Goal: Find specific page/section: Find specific page/section

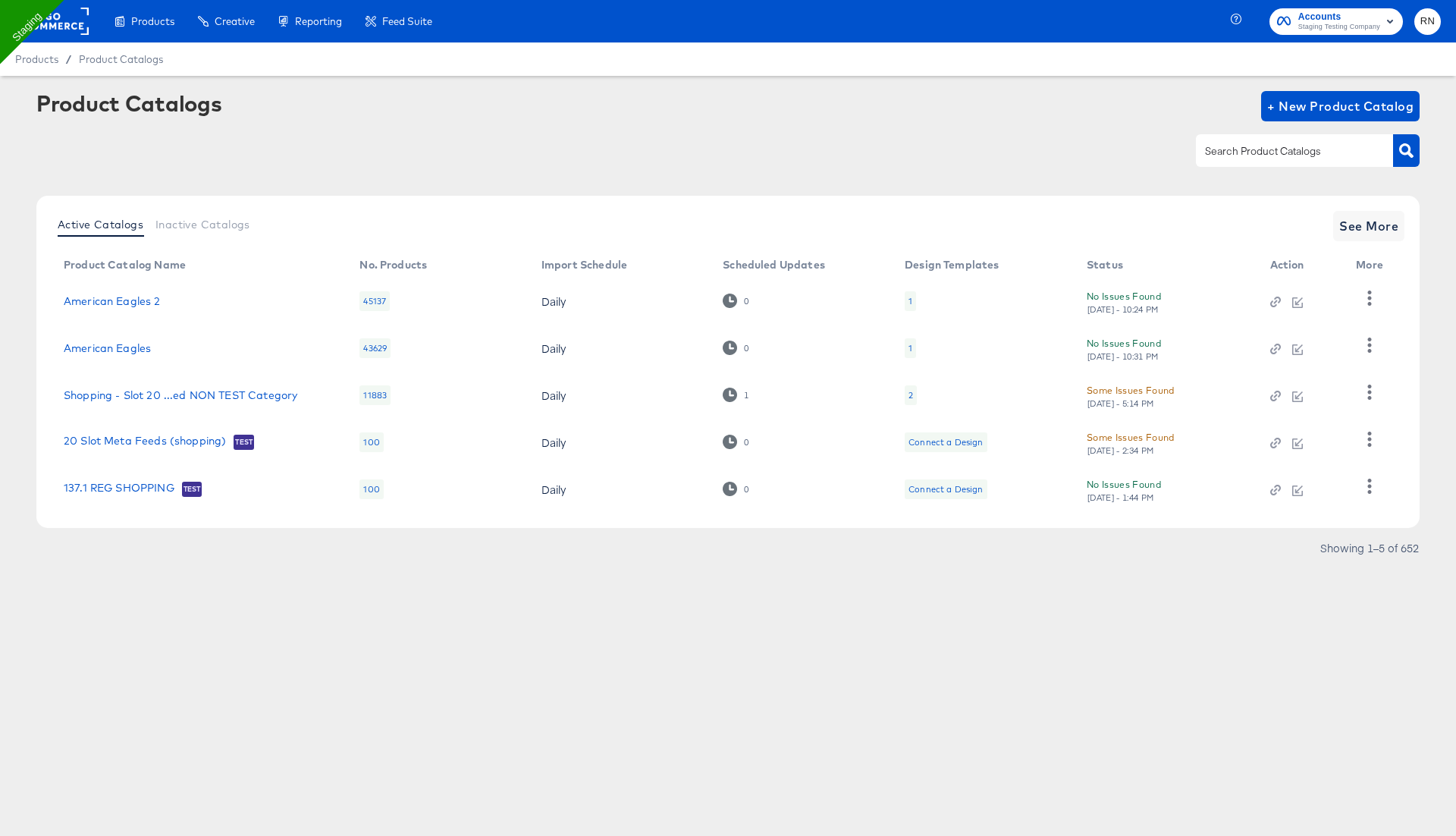
click at [67, 23] on rect at bounding box center [53, 22] width 70 height 28
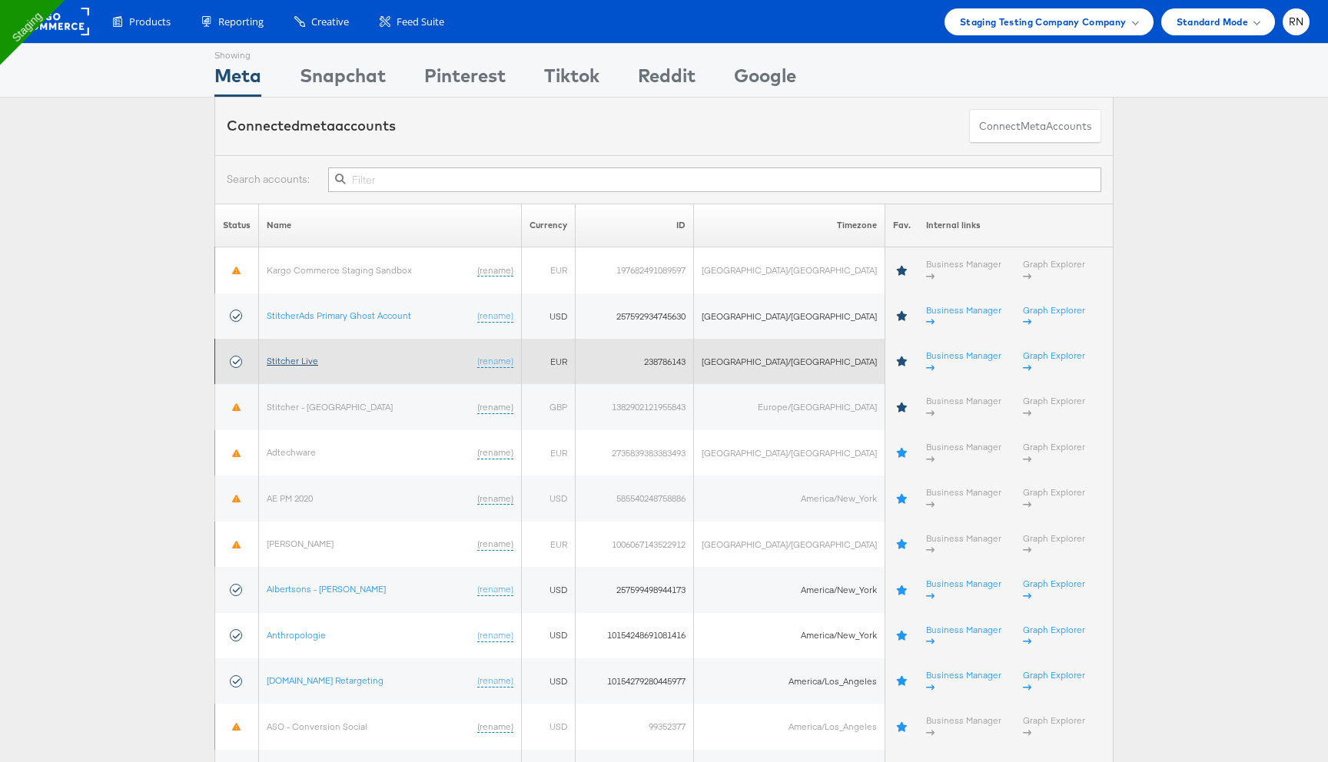
click at [318, 355] on link "Stitcher Live" at bounding box center [292, 361] width 51 height 12
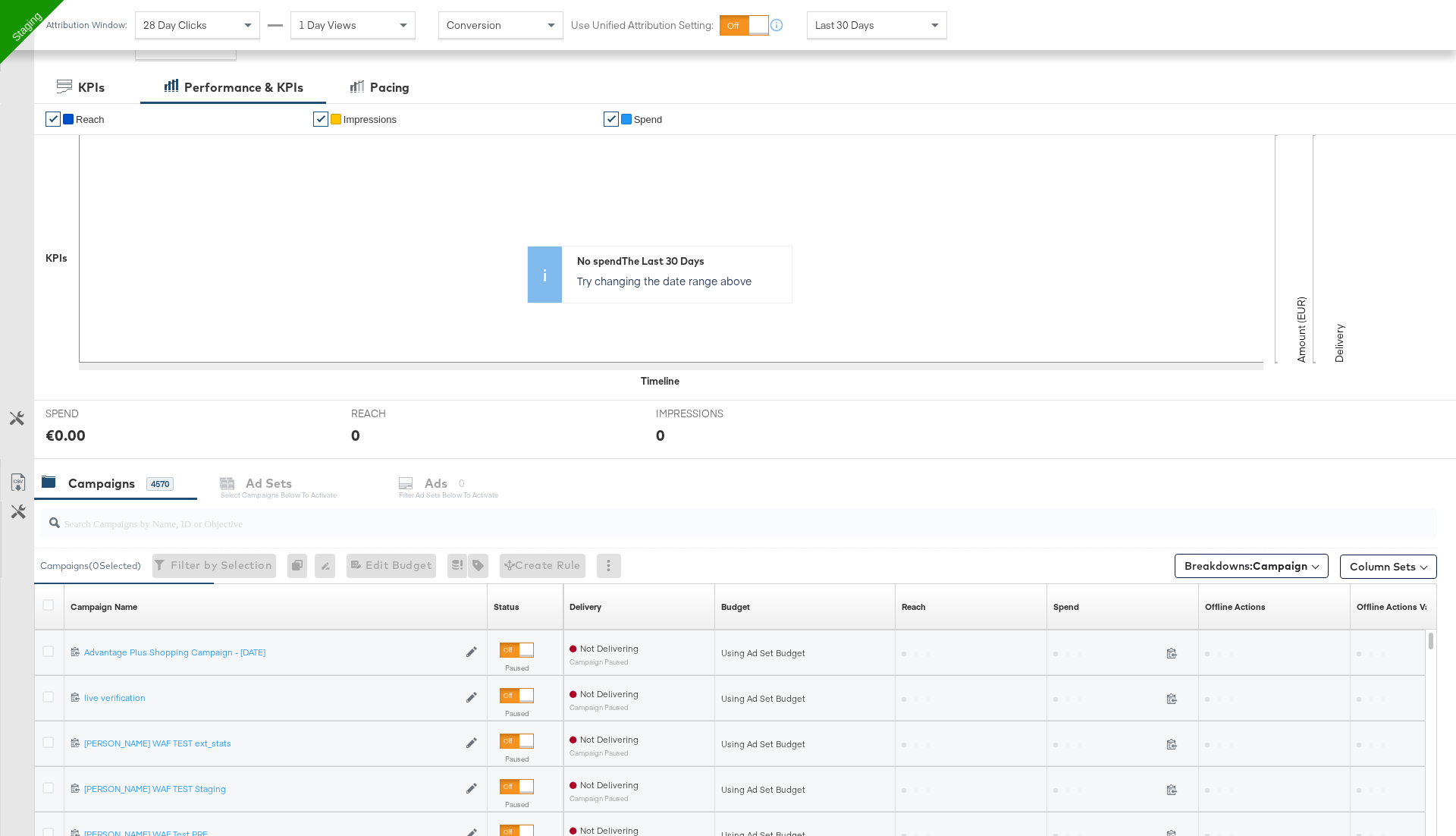
scroll to position [233, 0]
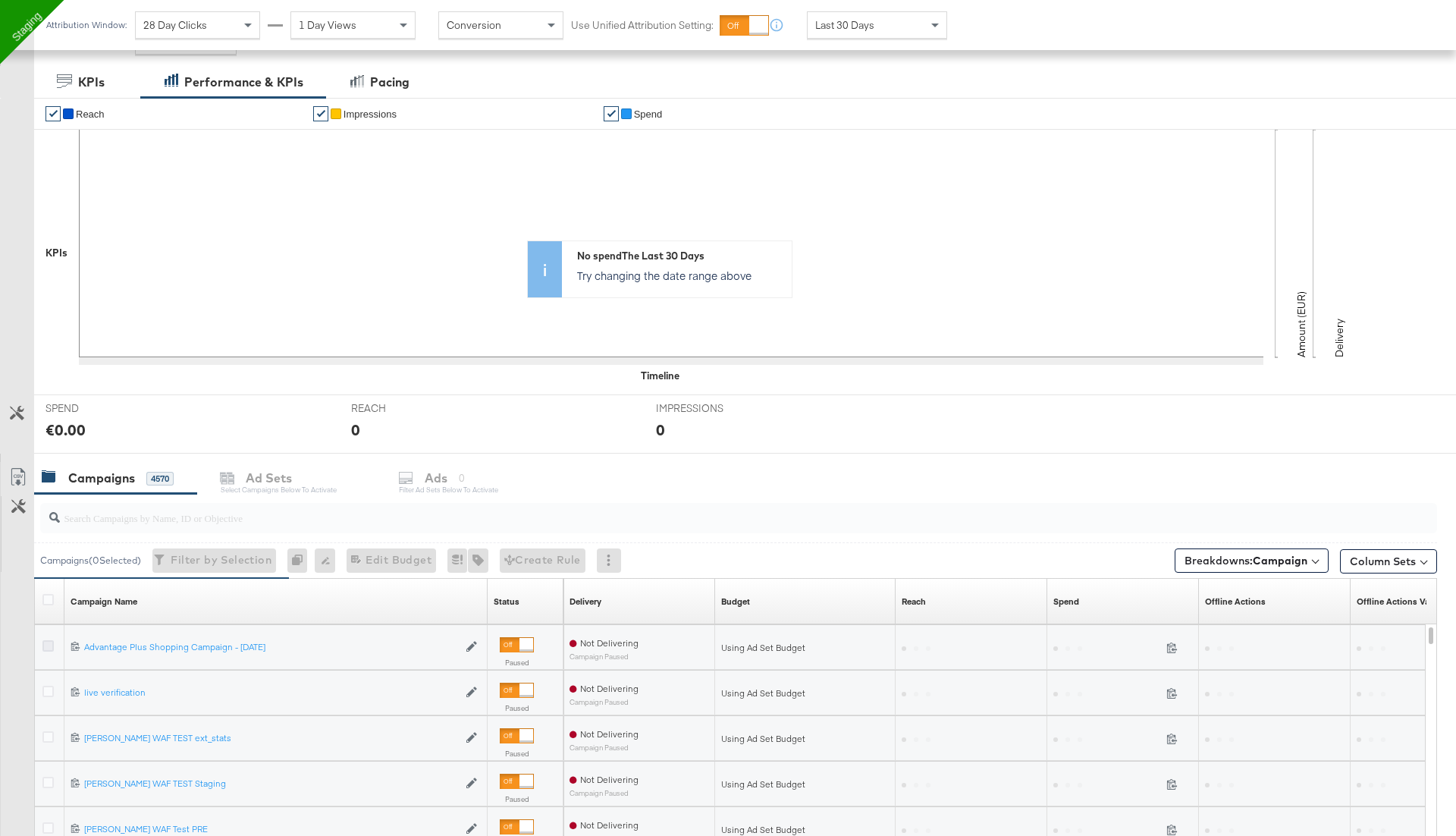
click at [48, 641] on icon at bounding box center [48, 646] width 12 height 12
click at [0, 0] on input "checkbox" at bounding box center [0, 0] width 0 height 0
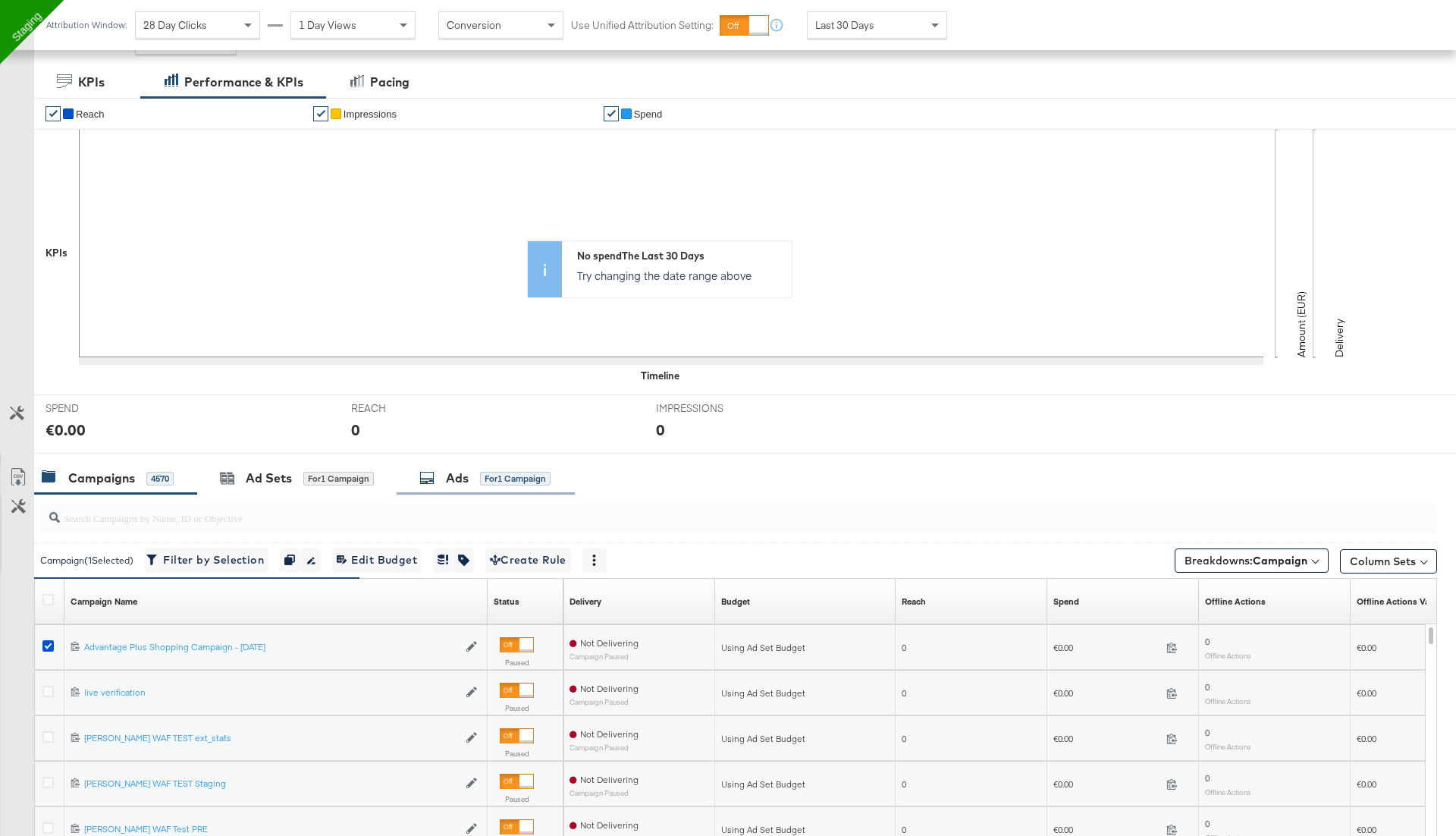
click at [443, 481] on div "Ads for 1 Campaign" at bounding box center [485, 479] width 131 height 18
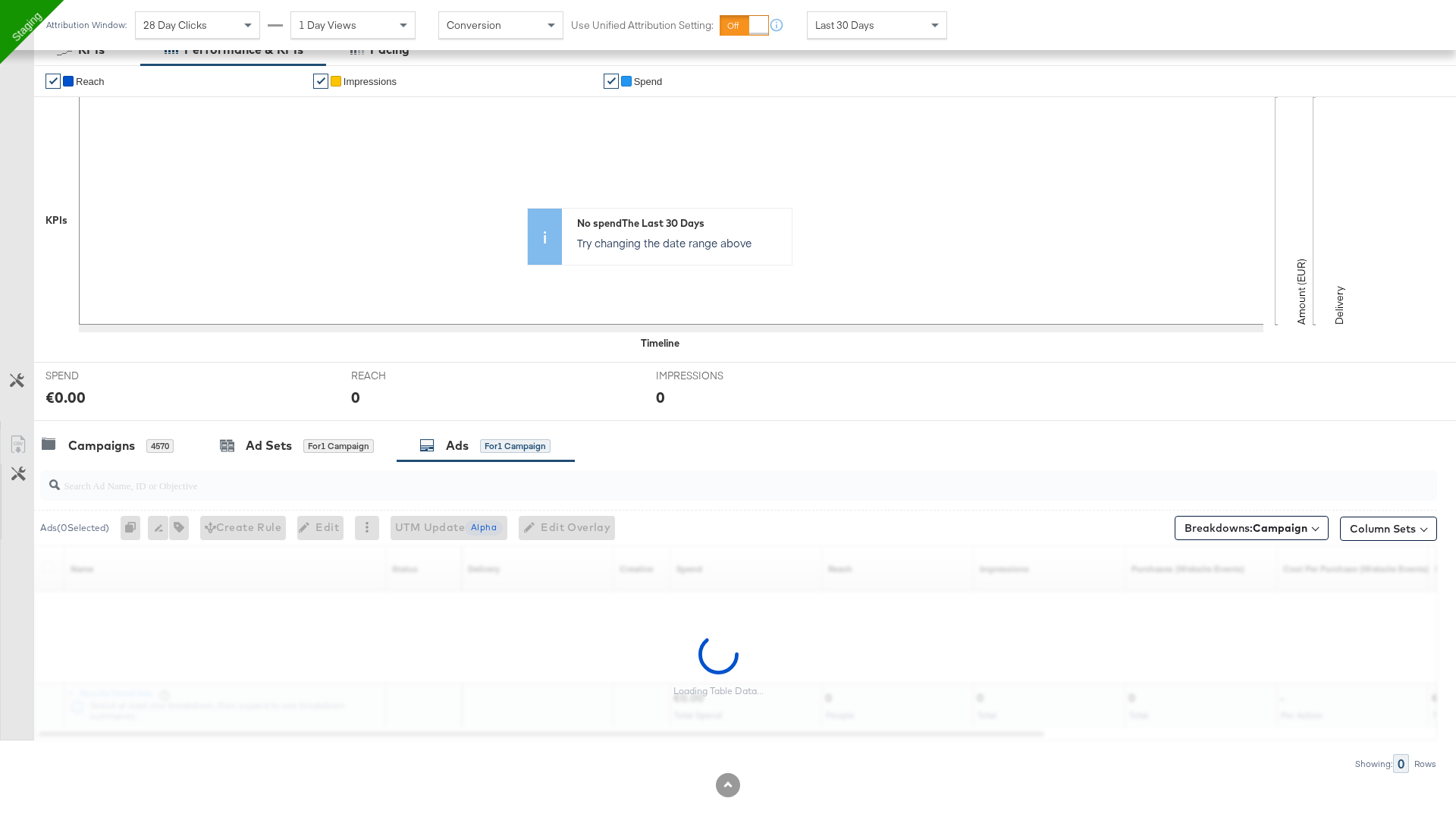
scroll to position [220, 0]
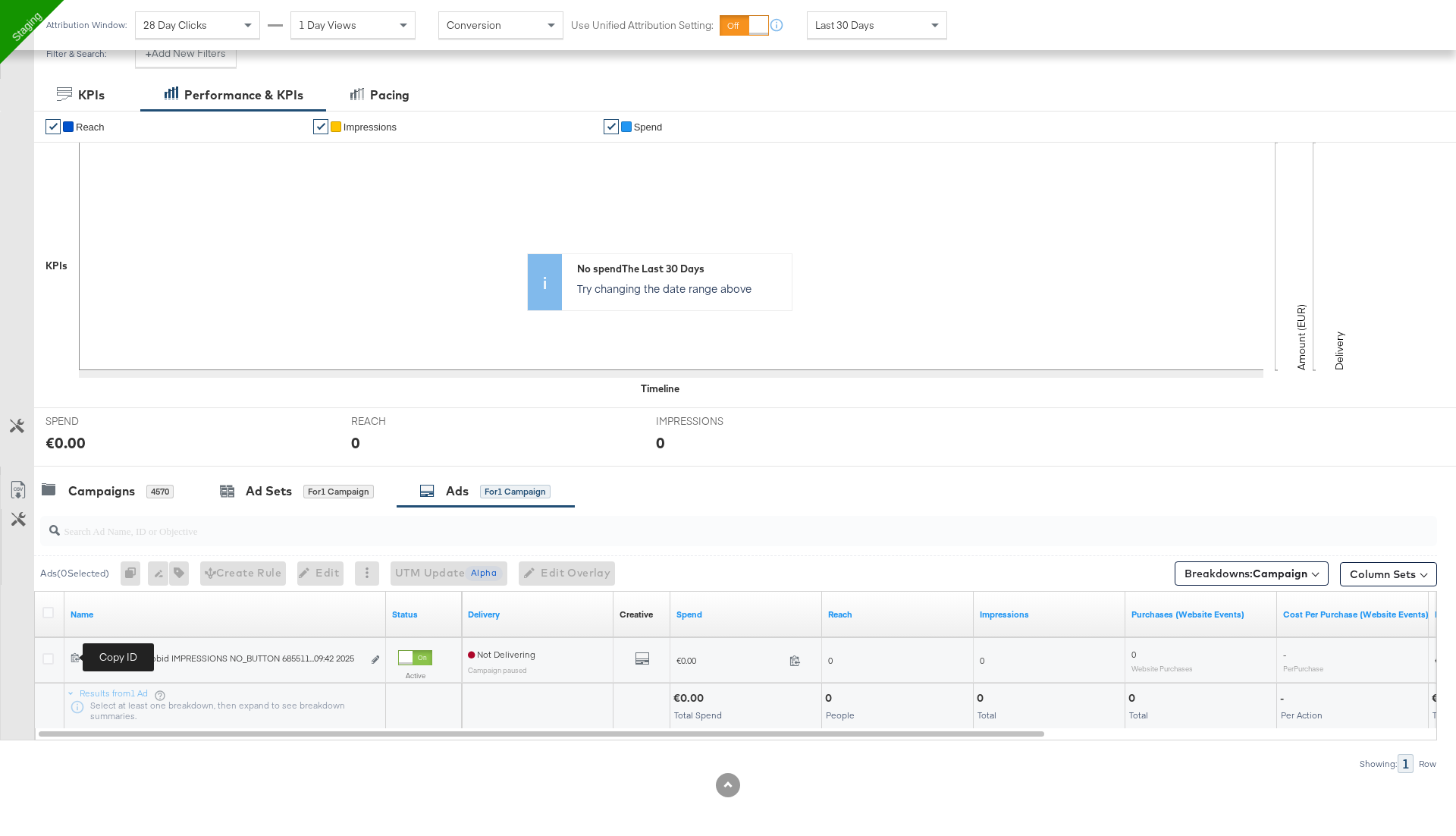
click at [79, 656] on icon at bounding box center [75, 657] width 10 height 10
click at [152, 483] on div "Campaigns 4570" at bounding box center [108, 492] width 132 height 18
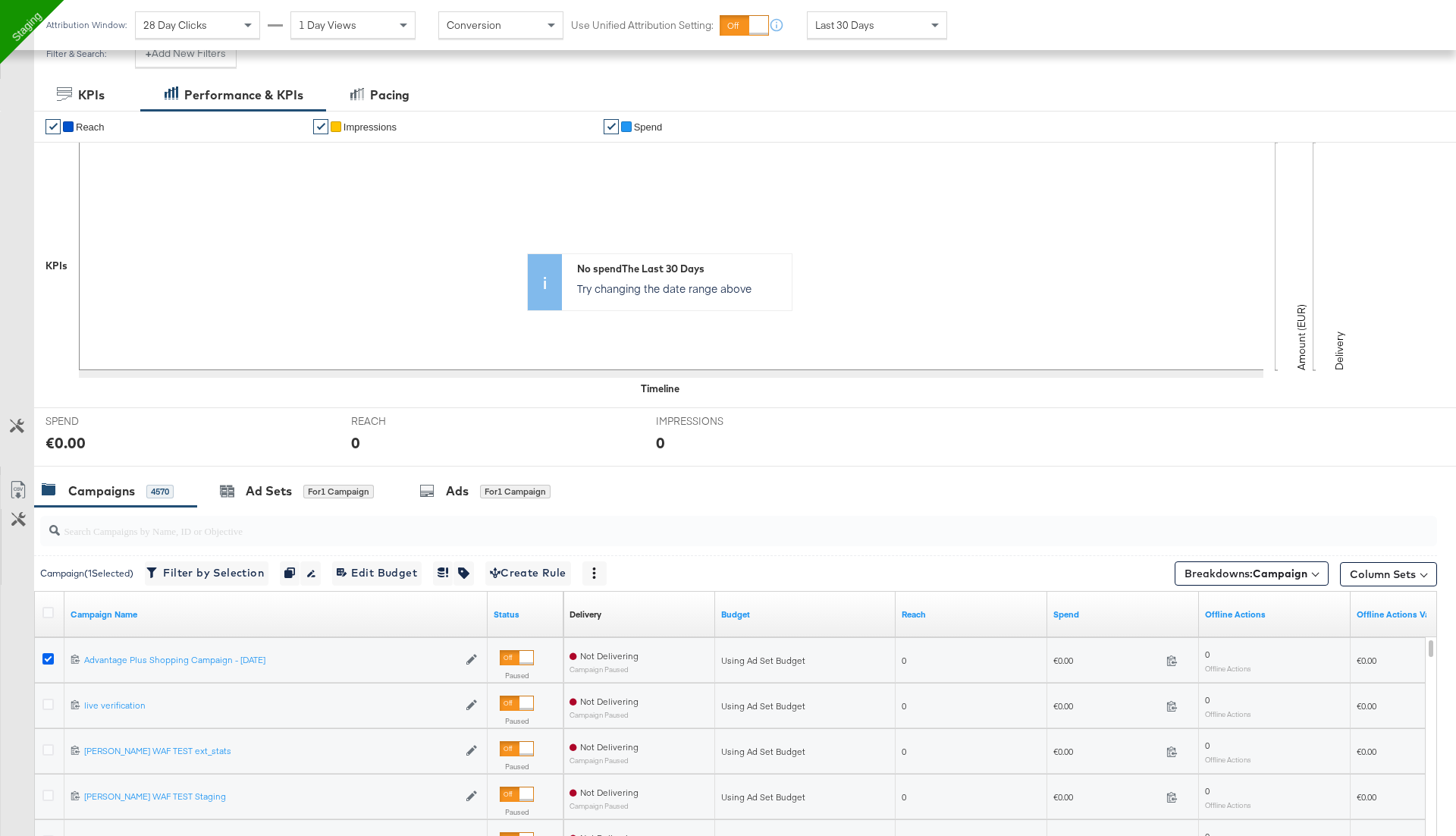
click at [46, 656] on icon at bounding box center [48, 659] width 12 height 12
click at [0, 0] on input "checkbox" at bounding box center [0, 0] width 0 height 0
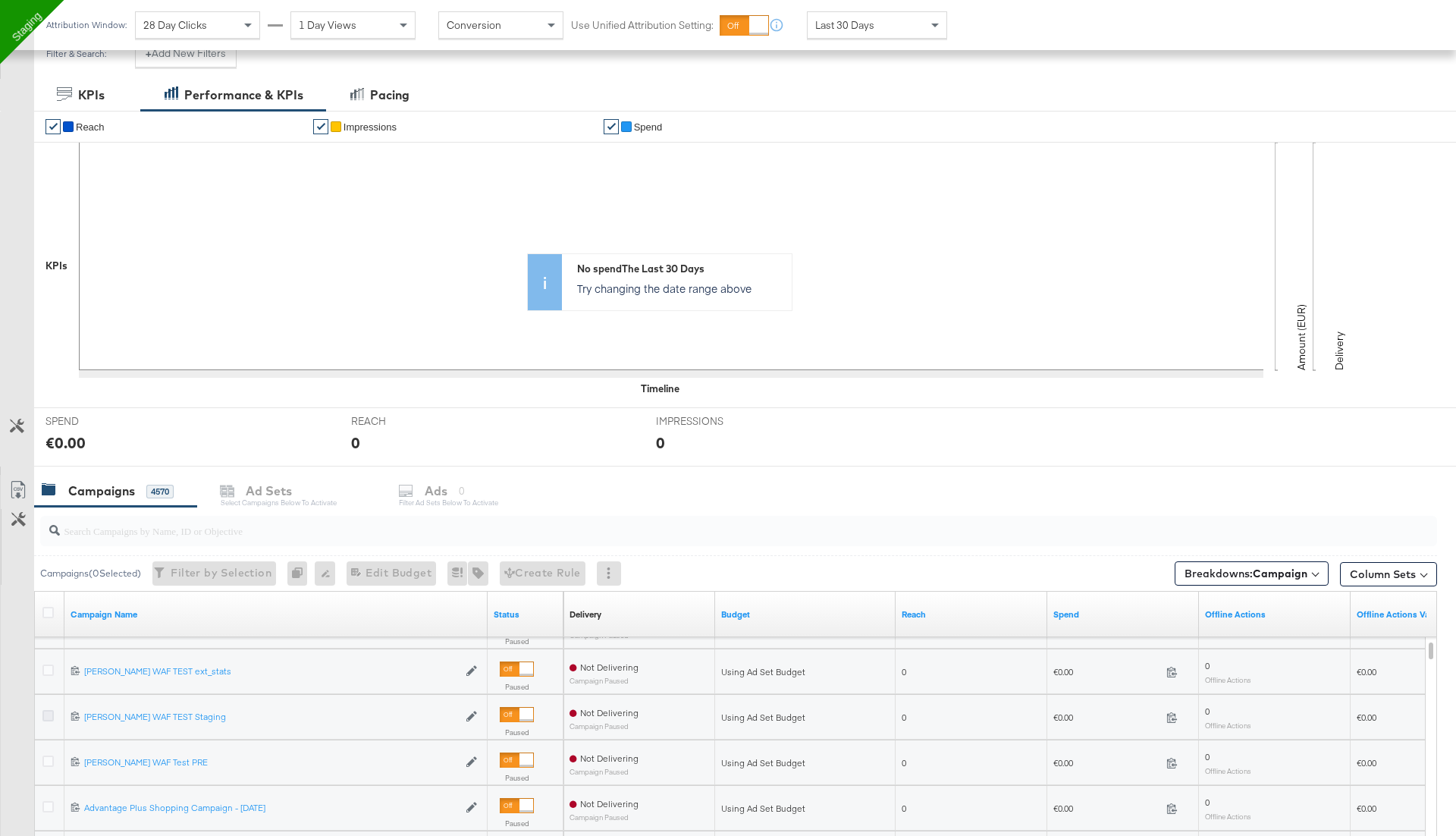
click at [51, 710] on icon at bounding box center [48, 716] width 12 height 12
click at [0, 0] on input "checkbox" at bounding box center [0, 0] width 0 height 0
click at [456, 479] on div "Ads for 1 Campaign" at bounding box center [486, 491] width 179 height 33
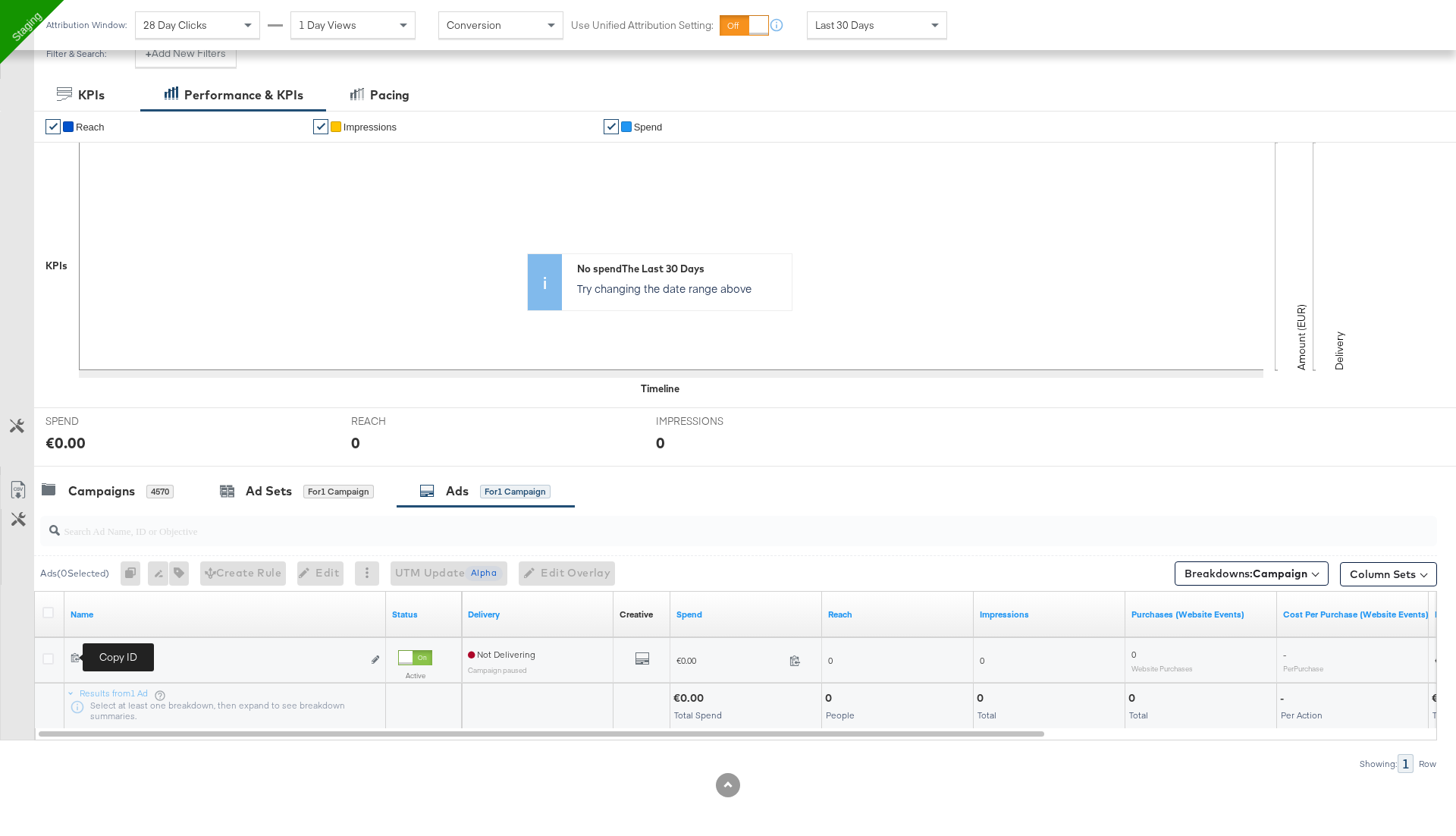
click at [75, 656] on icon at bounding box center [75, 657] width 10 height 10
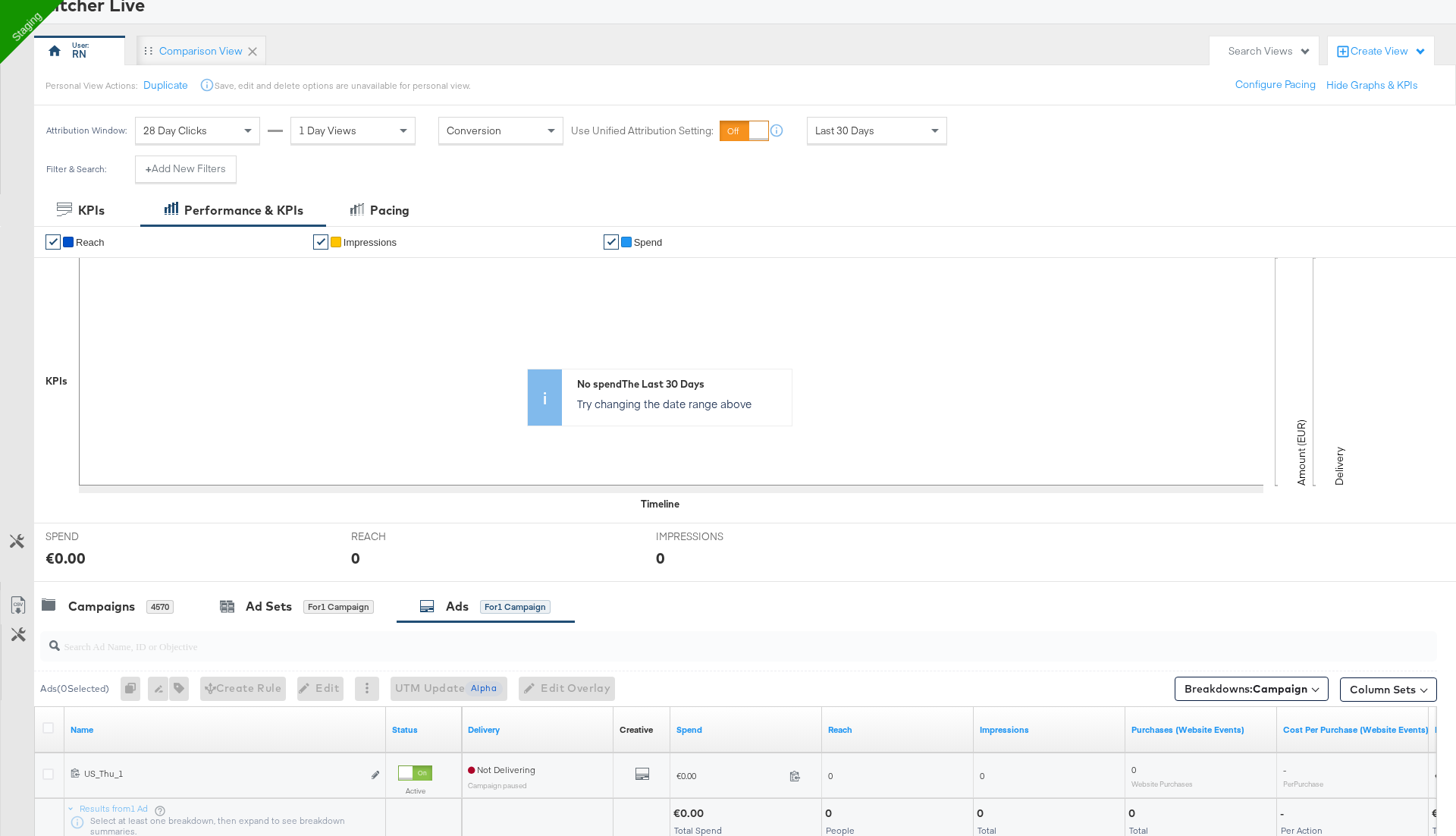
scroll to position [0, 0]
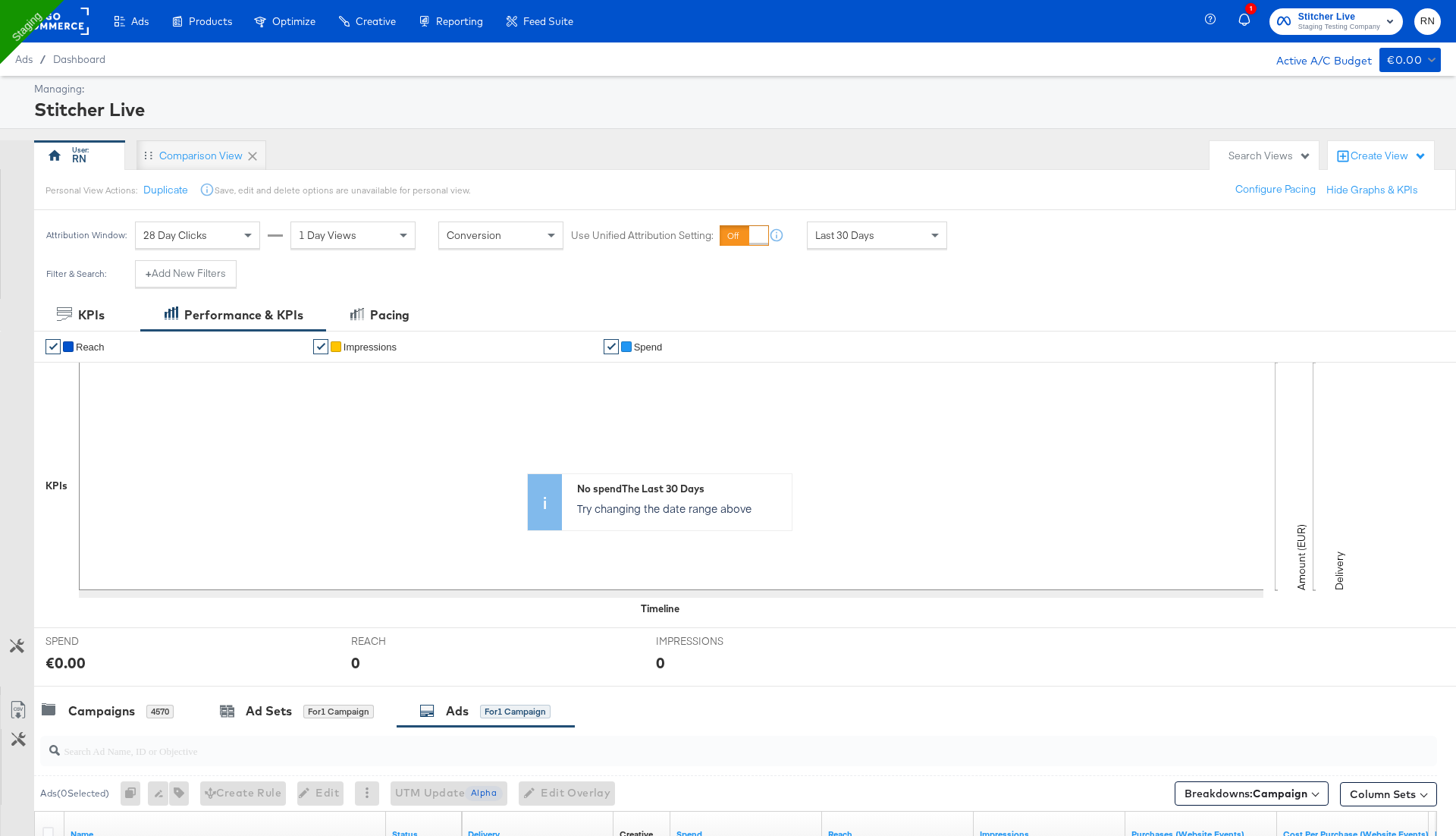
click at [66, 15] on rect at bounding box center [53, 22] width 70 height 28
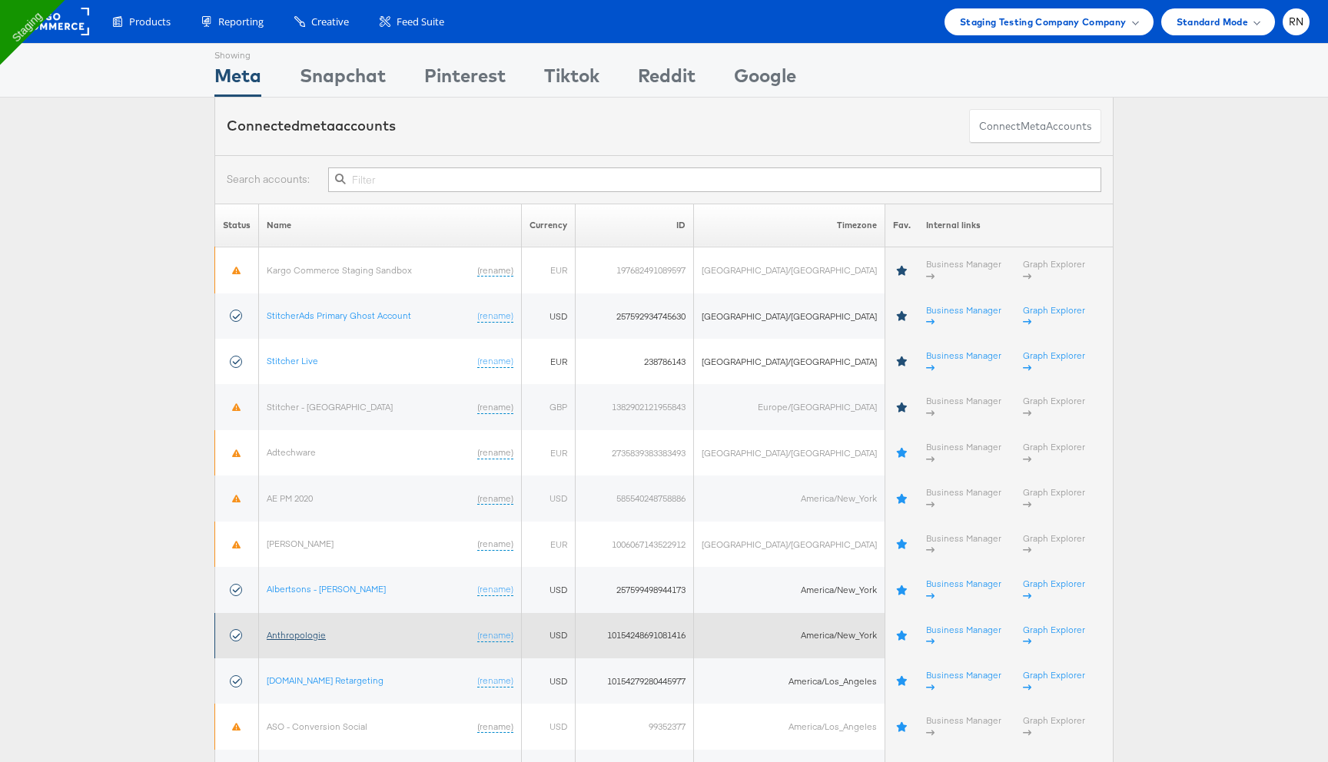
click at [310, 629] on link "Anthropologie" at bounding box center [296, 635] width 59 height 12
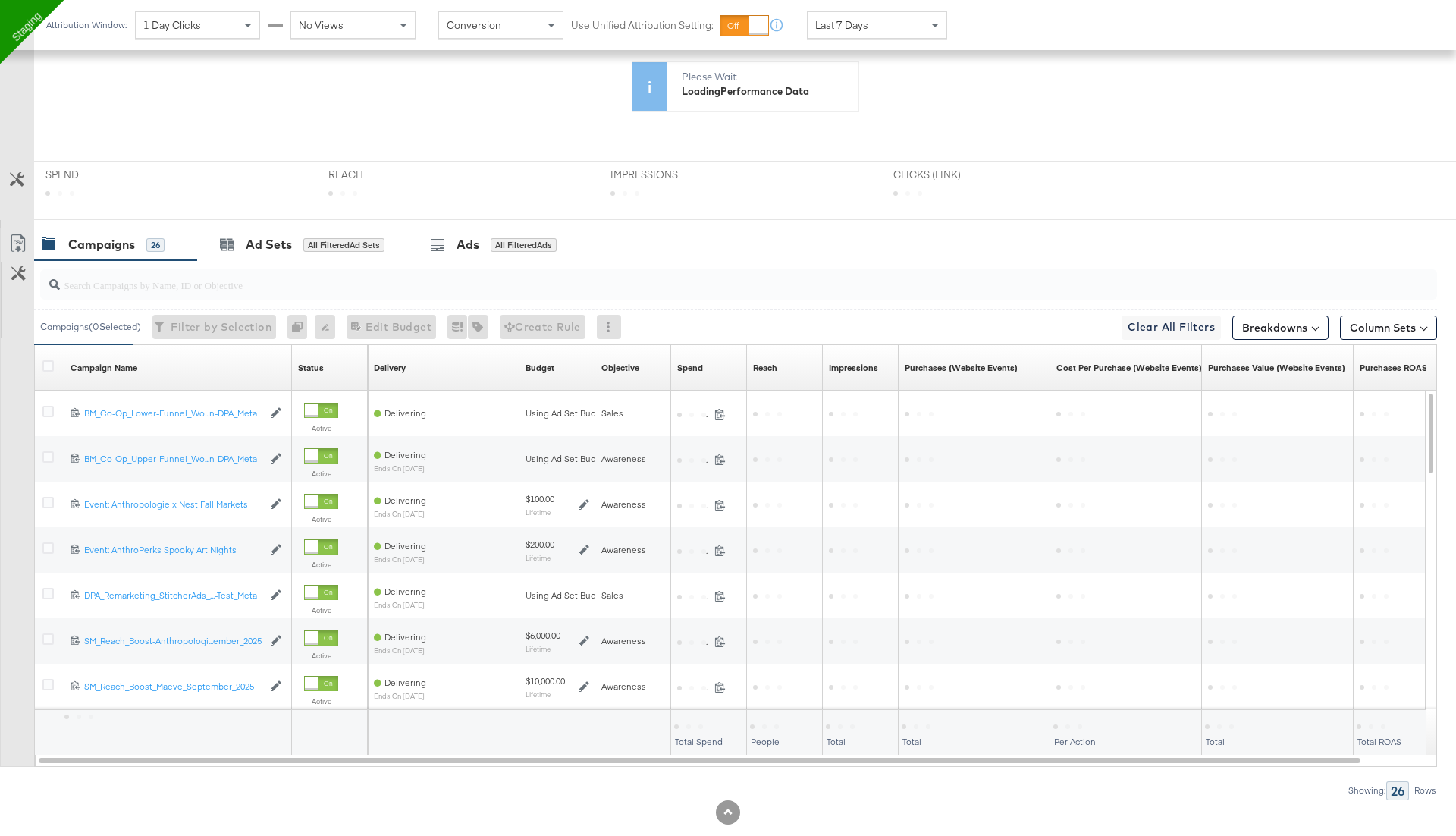
scroll to position [374, 0]
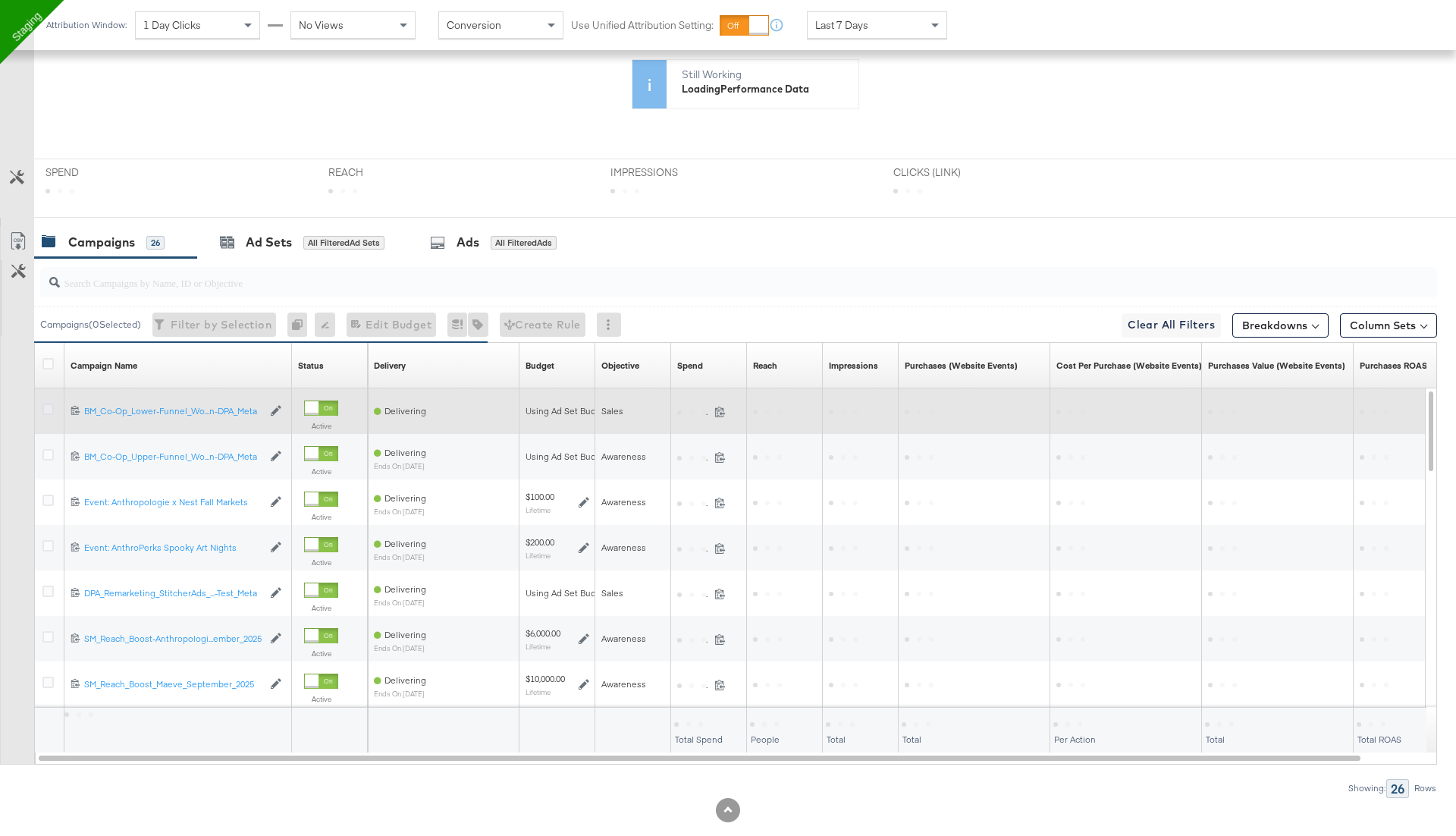
click at [51, 406] on icon at bounding box center [48, 410] width 12 height 12
click at [0, 0] on input "checkbox" at bounding box center [0, 0] width 0 height 0
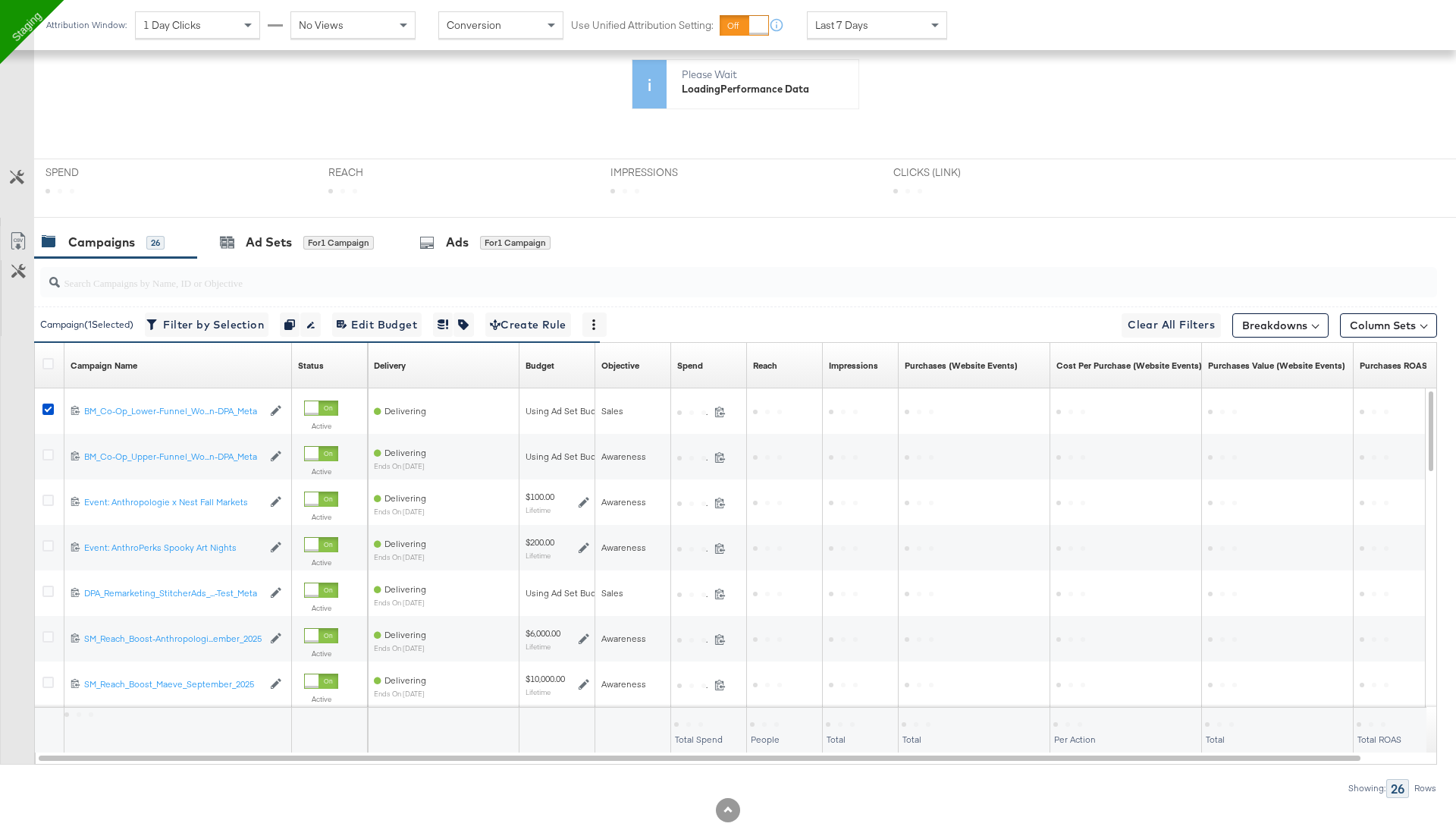
click at [526, 240] on div "for 1 Campaign" at bounding box center [514, 243] width 70 height 14
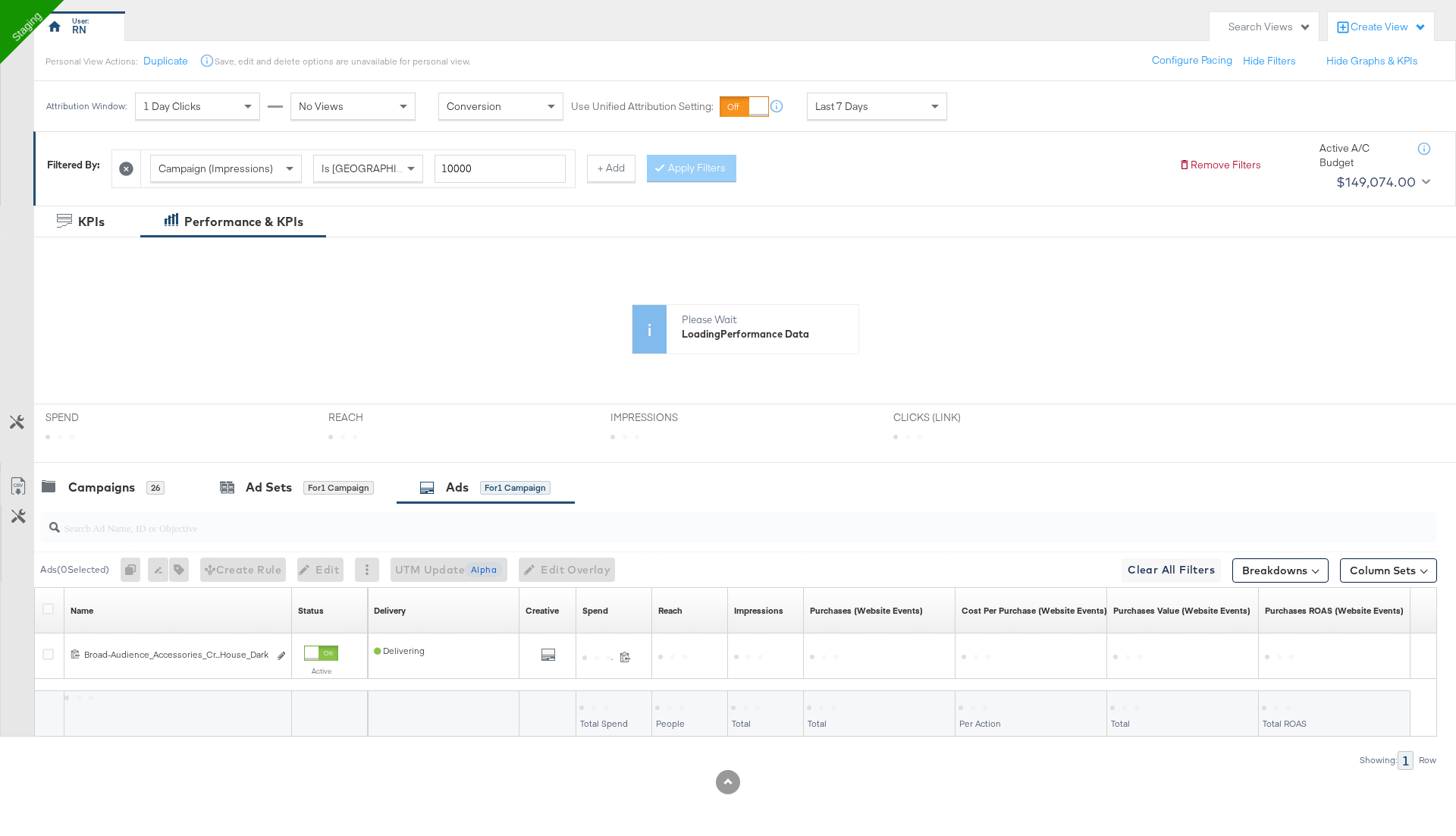
scroll to position [125, 0]
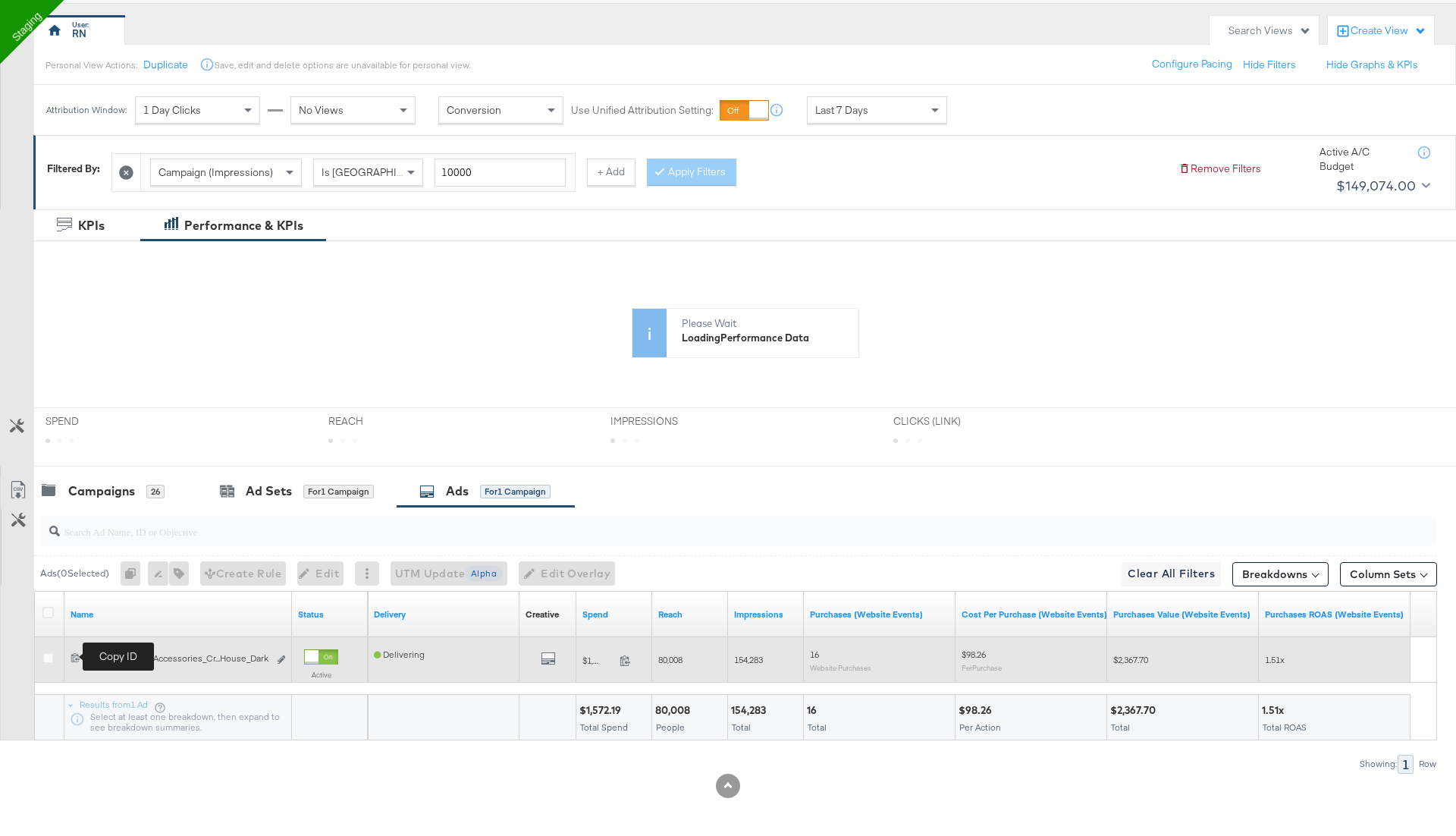
click at [72, 653] on icon at bounding box center [75, 657] width 10 height 10
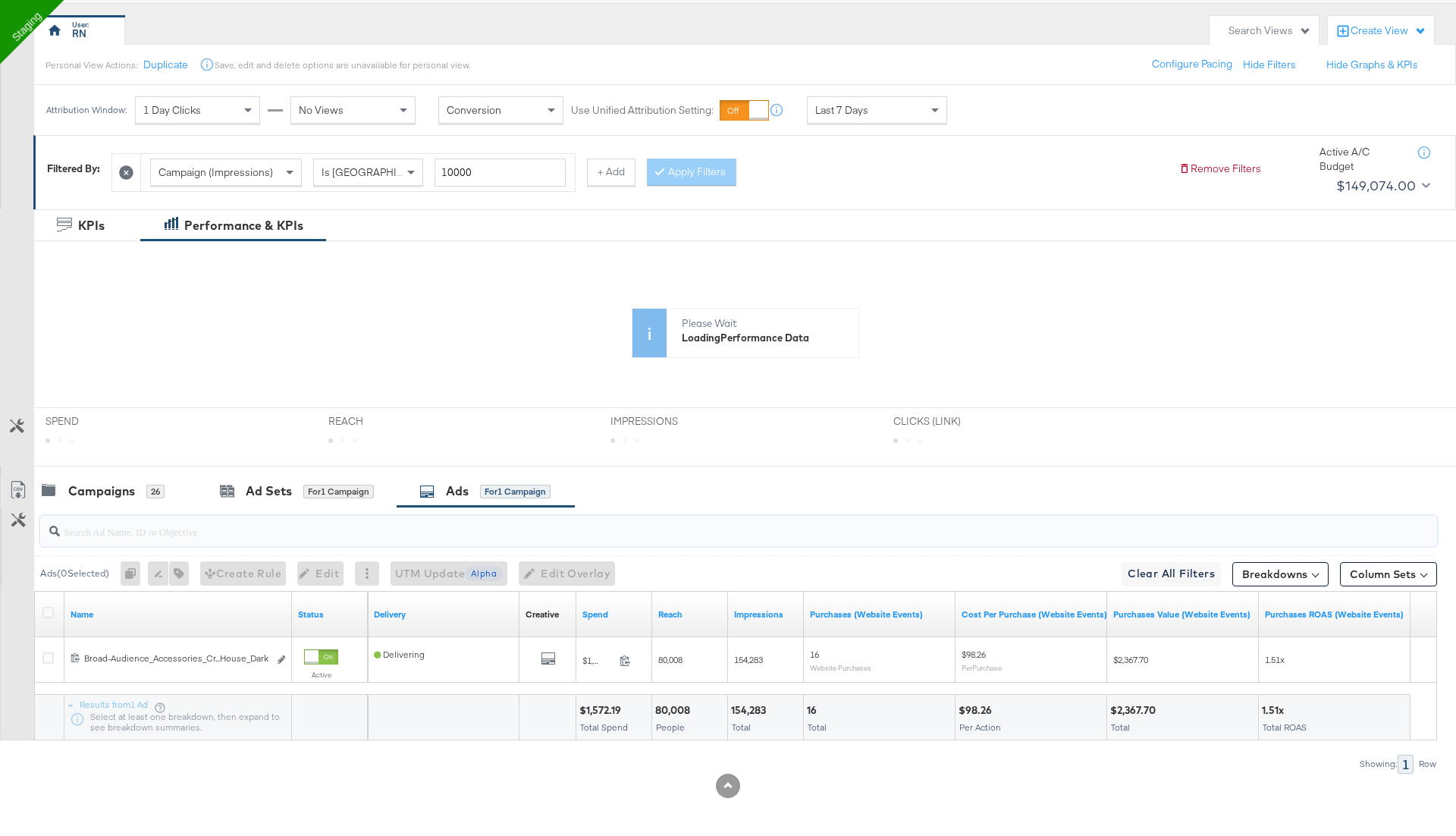
click at [131, 526] on input "search" at bounding box center [685, 525] width 1250 height 30
paste input "6833230887025"
type input "6833230887025"
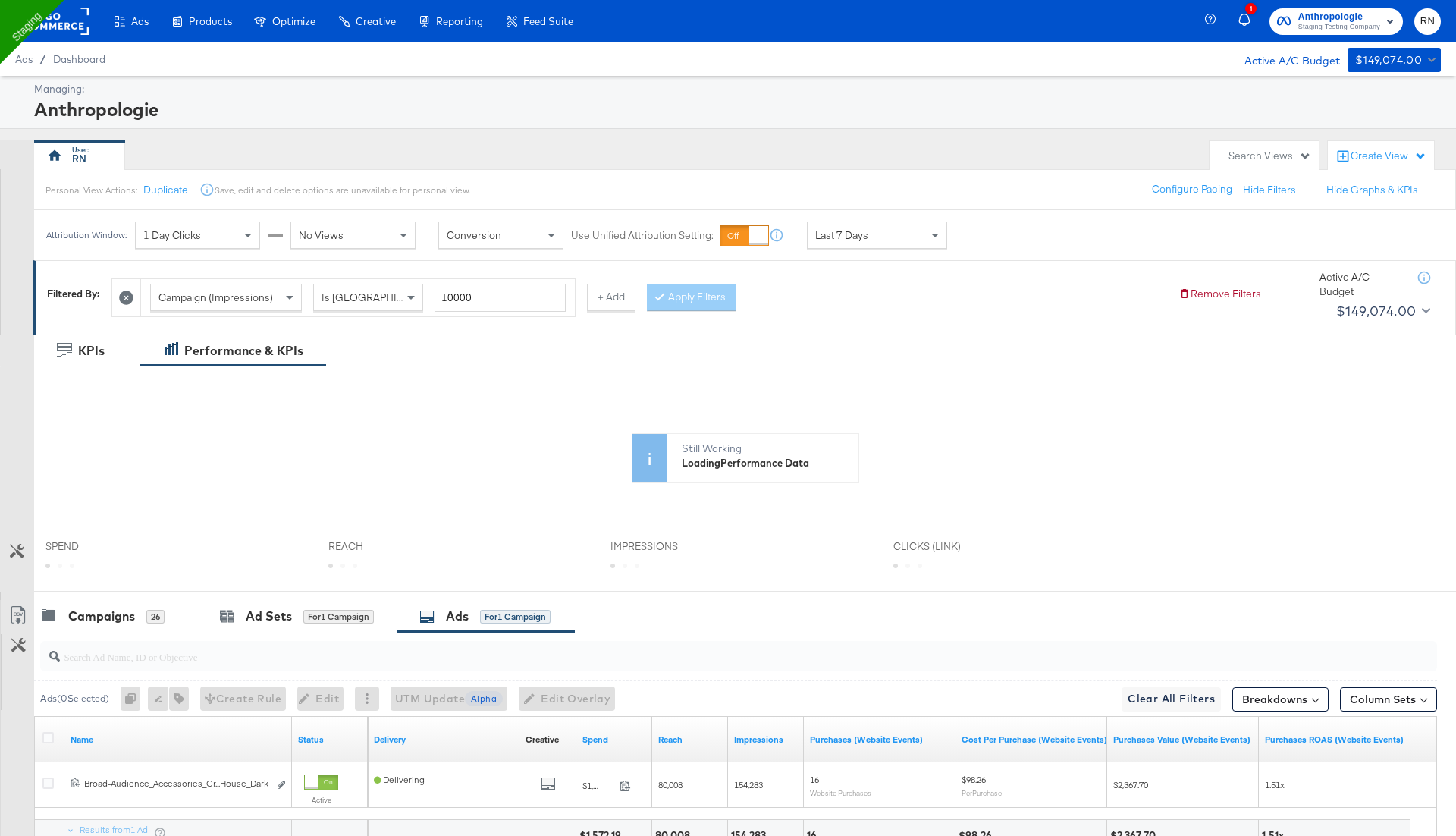
click at [60, 24] on rect at bounding box center [53, 22] width 70 height 28
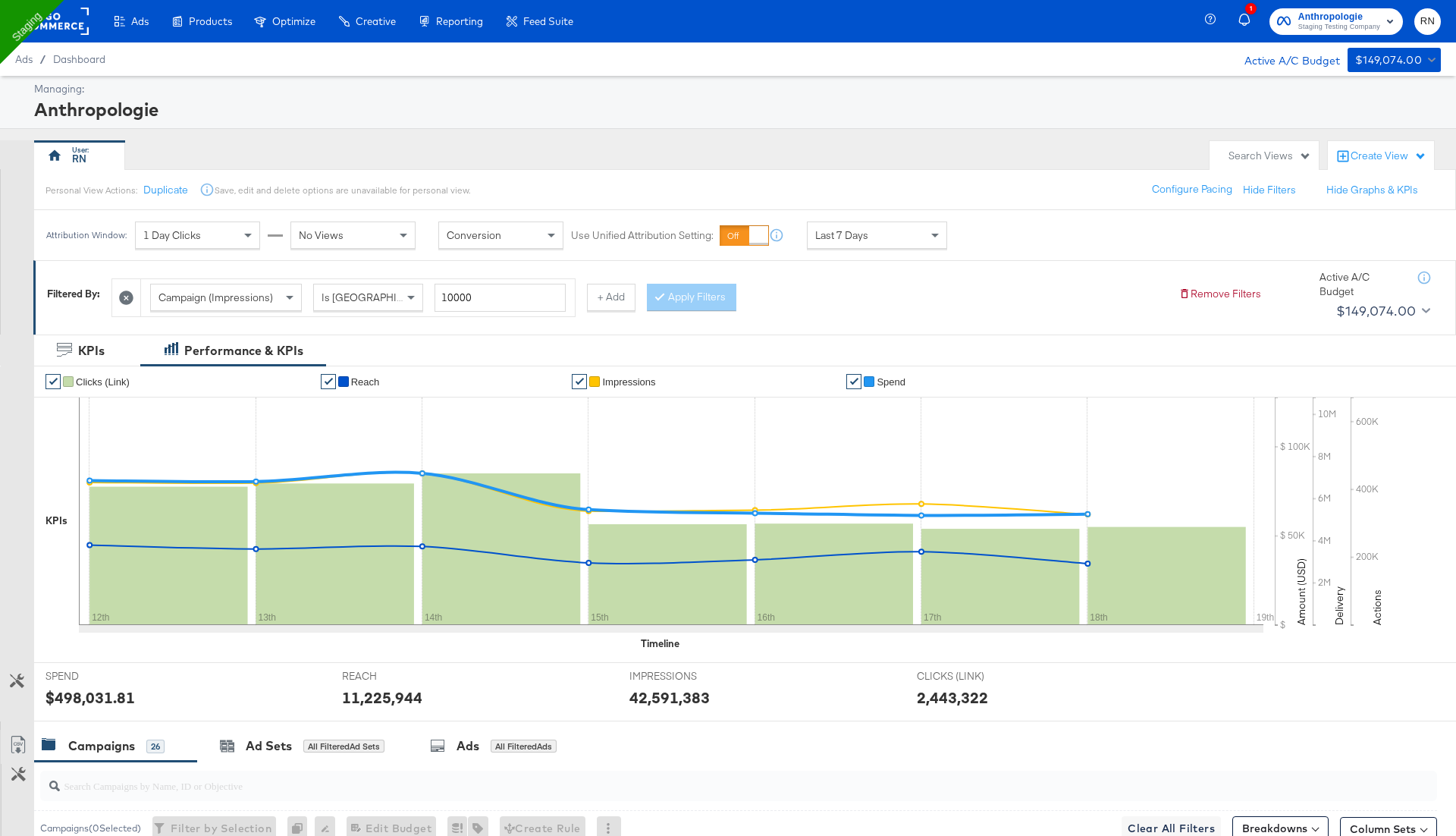
scroll to position [125, 0]
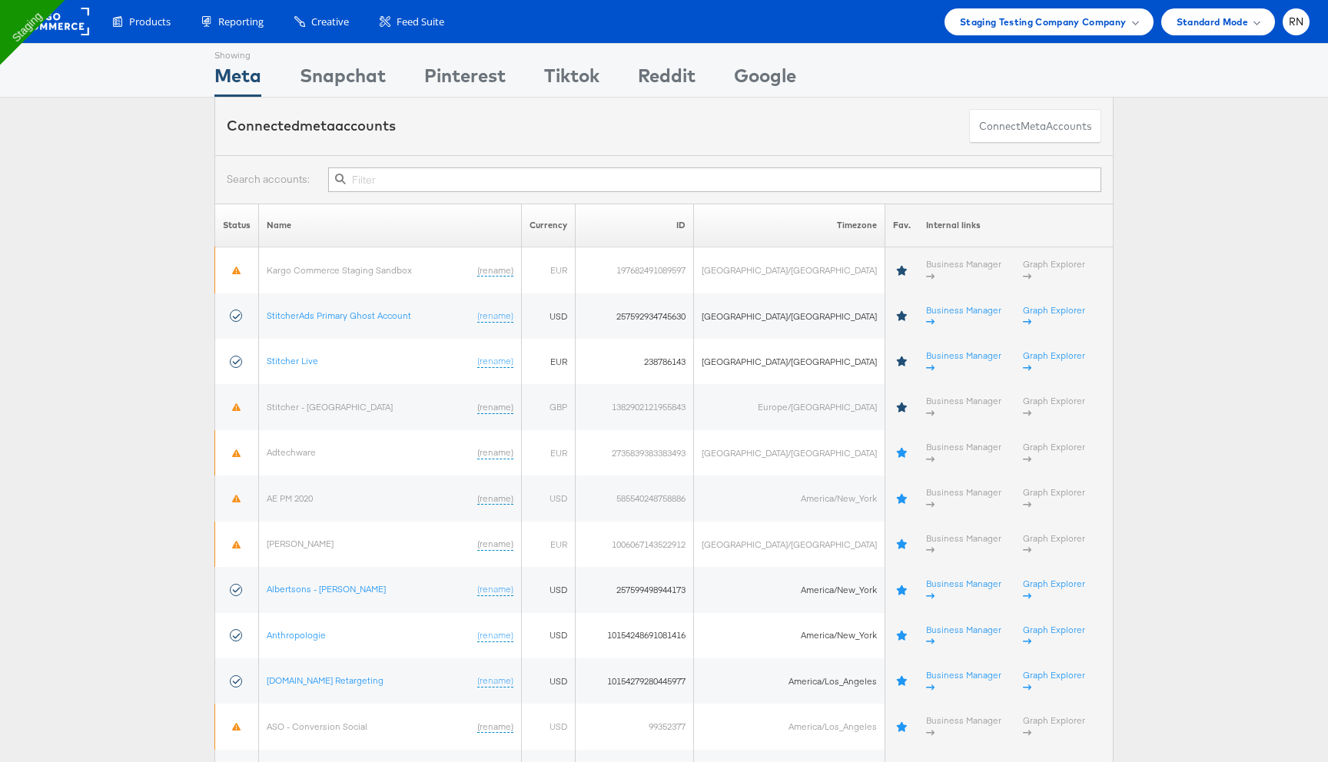
click at [389, 181] on input "text" at bounding box center [714, 180] width 773 height 25
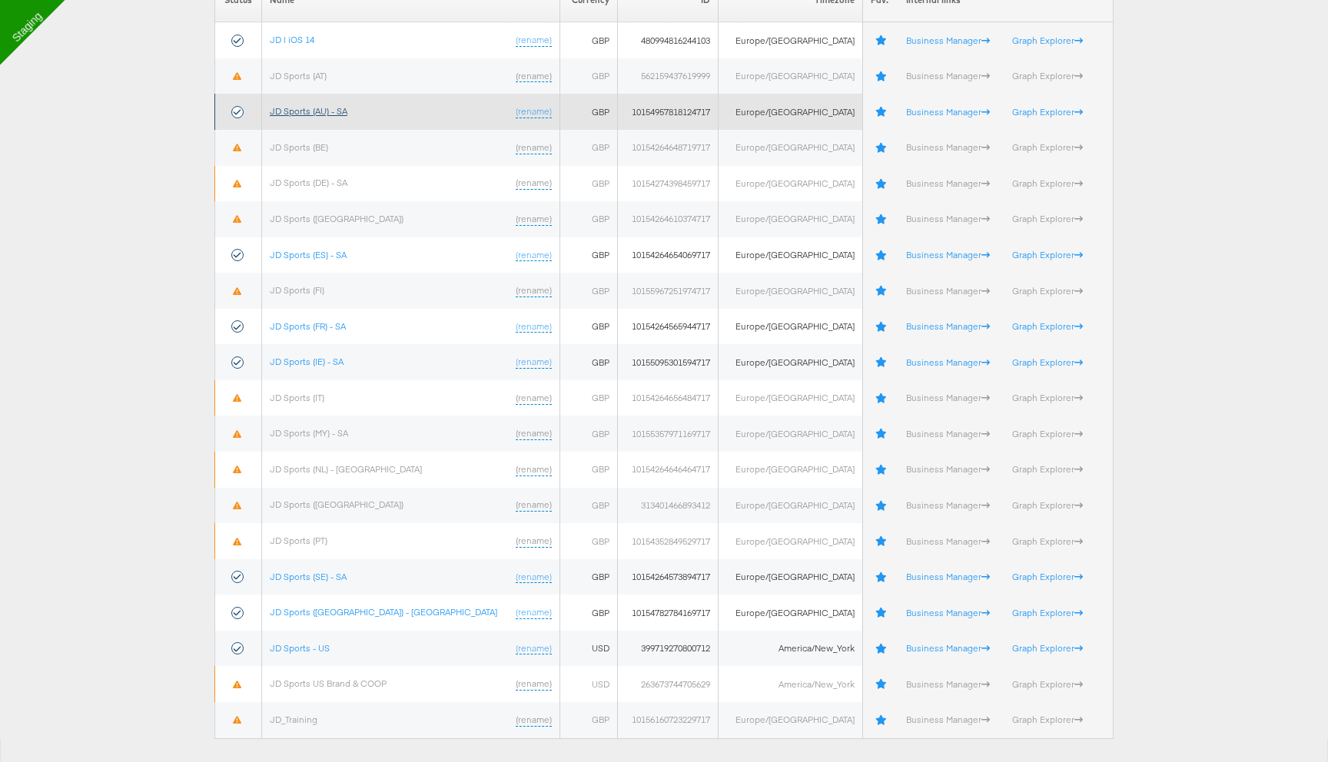
scroll to position [250, 0]
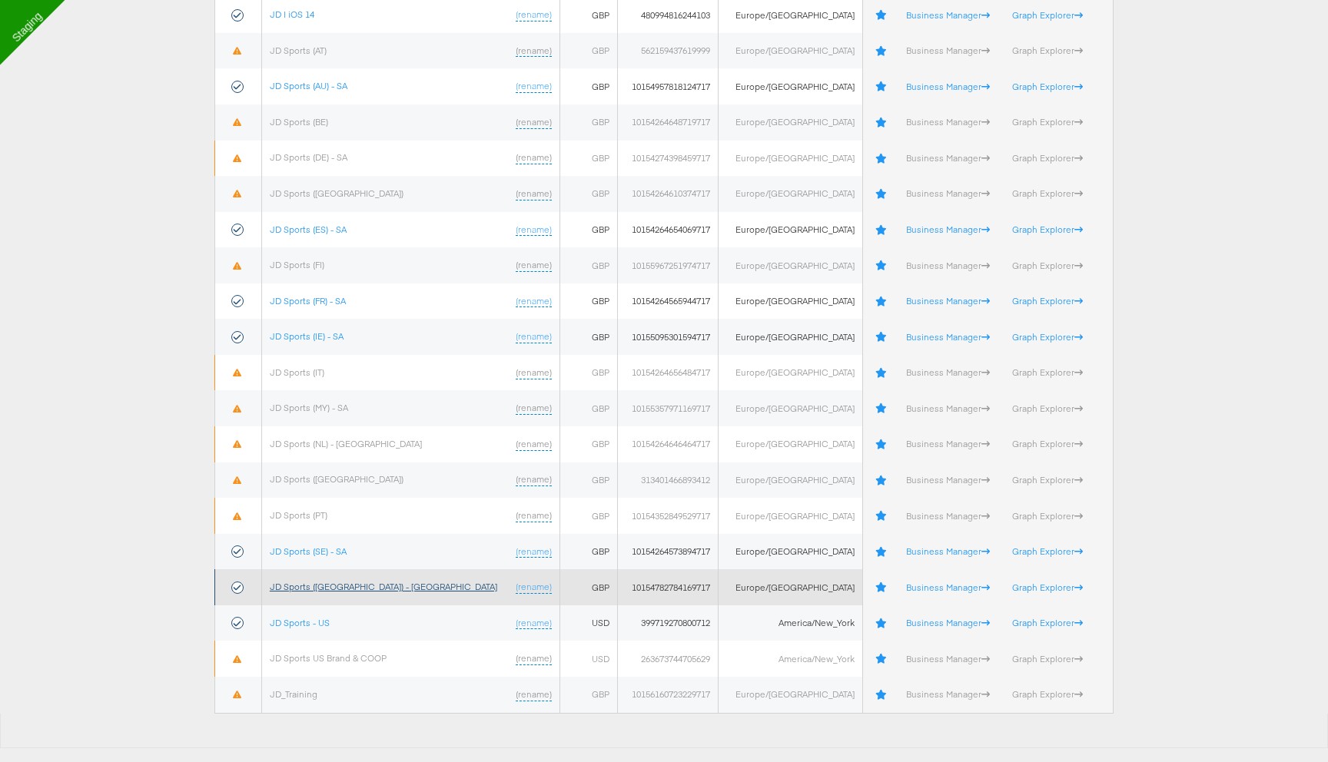
type input "jd"
click at [332, 588] on link "JD Sports (UK) - SA" at bounding box center [383, 587] width 227 height 12
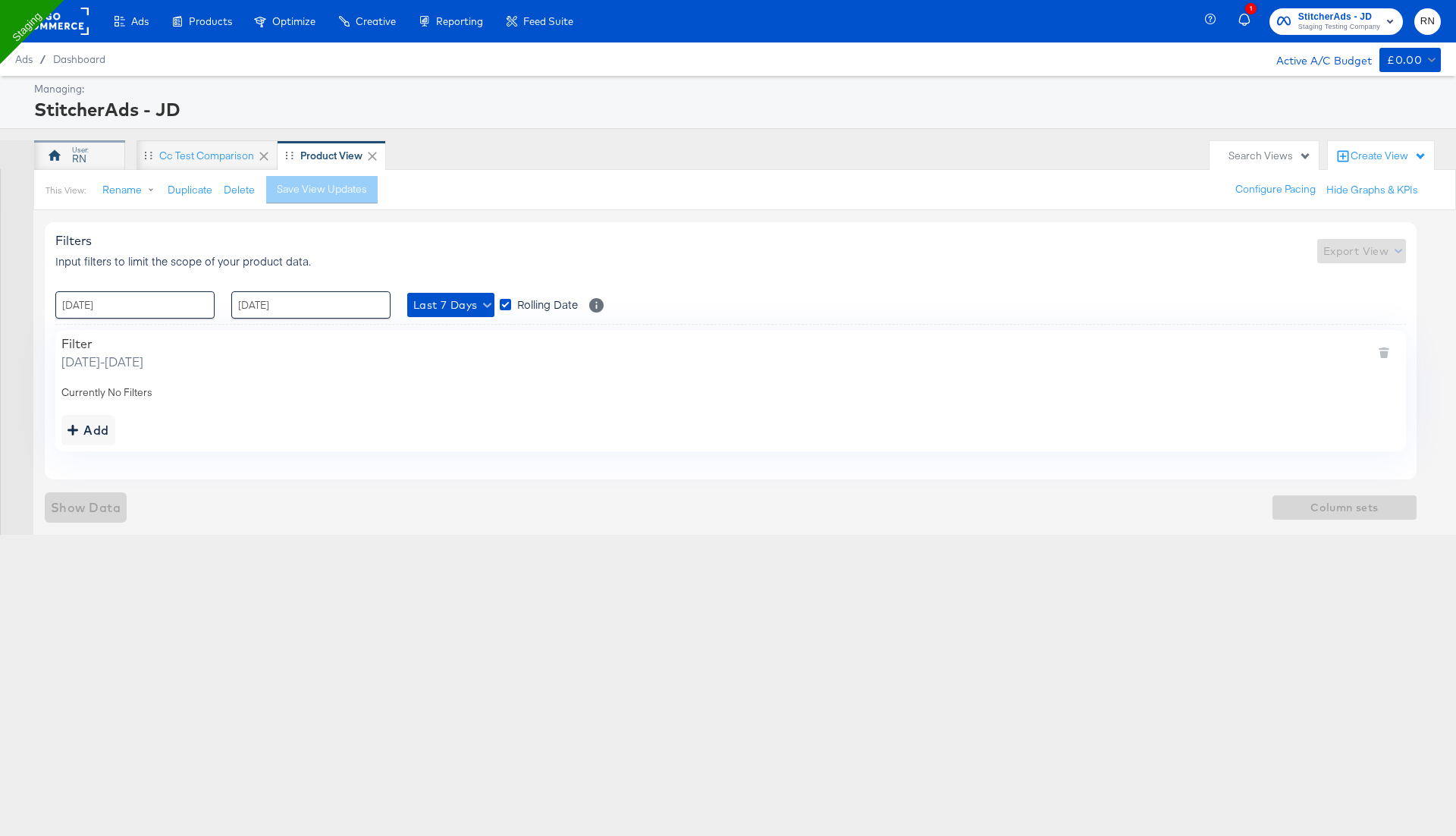
click at [84, 156] on div "RN" at bounding box center [79, 159] width 15 height 15
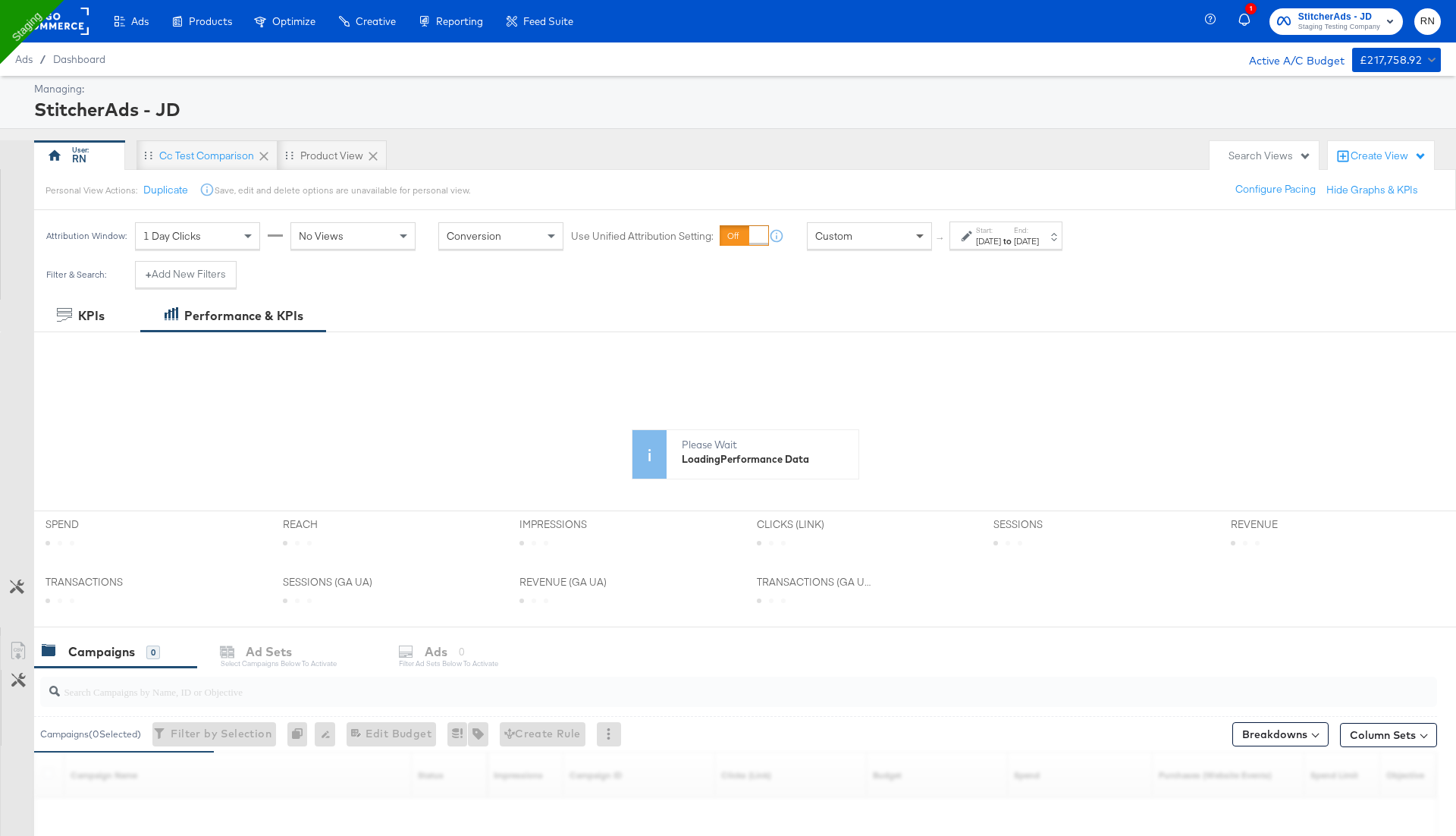
click at [913, 228] on span at bounding box center [921, 236] width 19 height 26
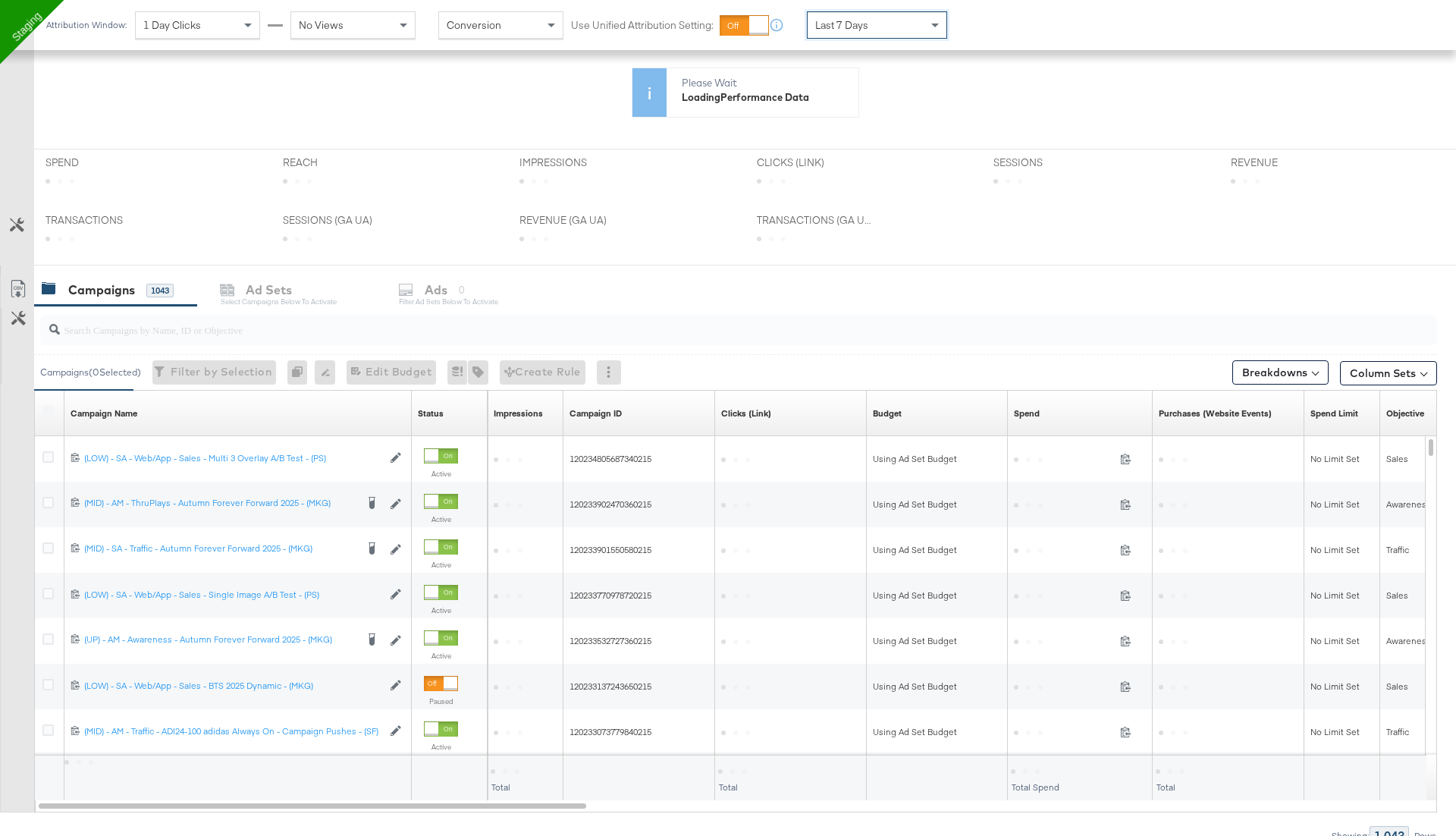
scroll to position [433, 0]
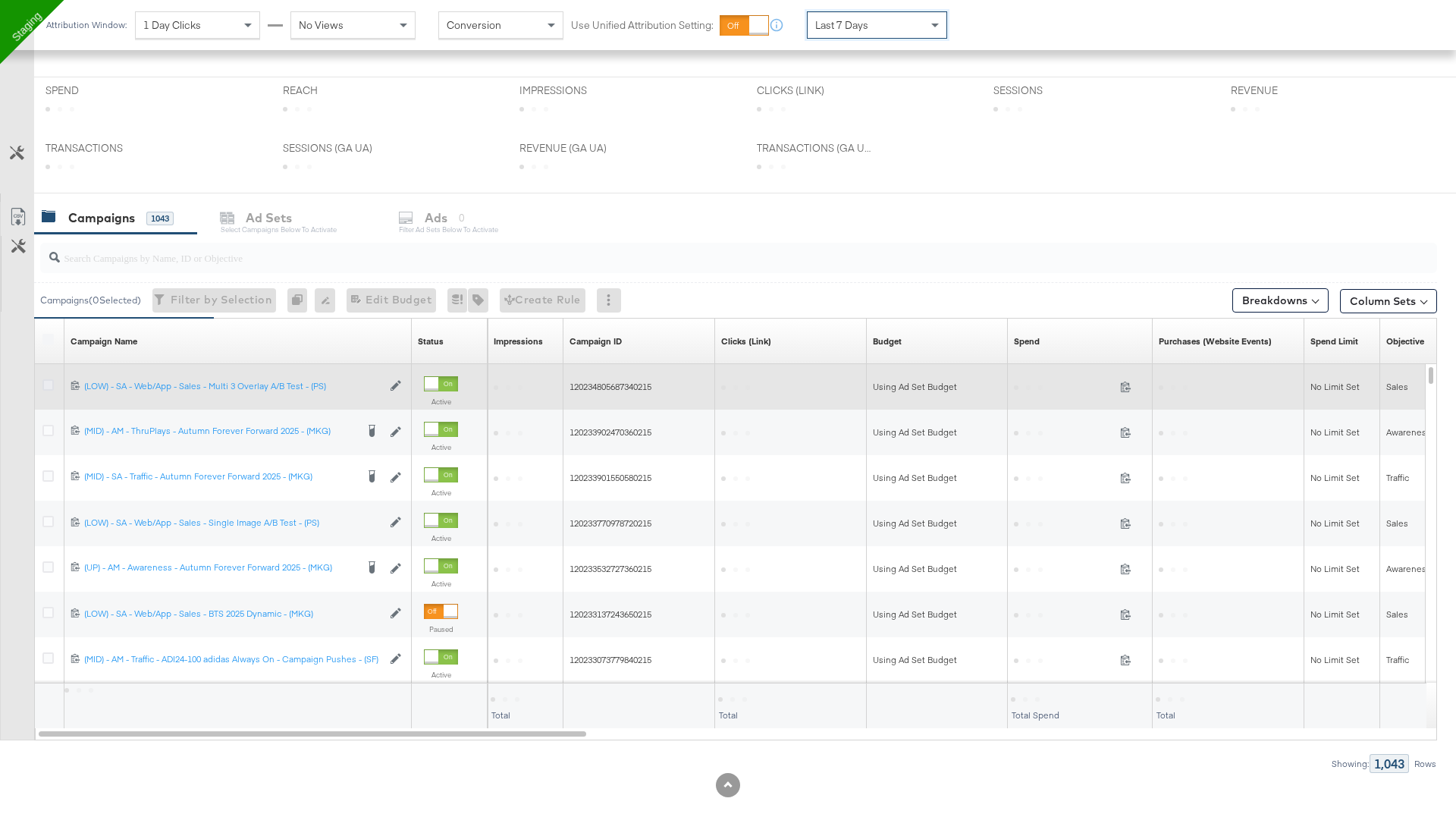
click at [47, 383] on icon at bounding box center [48, 385] width 12 height 12
click at [0, 0] on input "checkbox" at bounding box center [0, 0] width 0 height 0
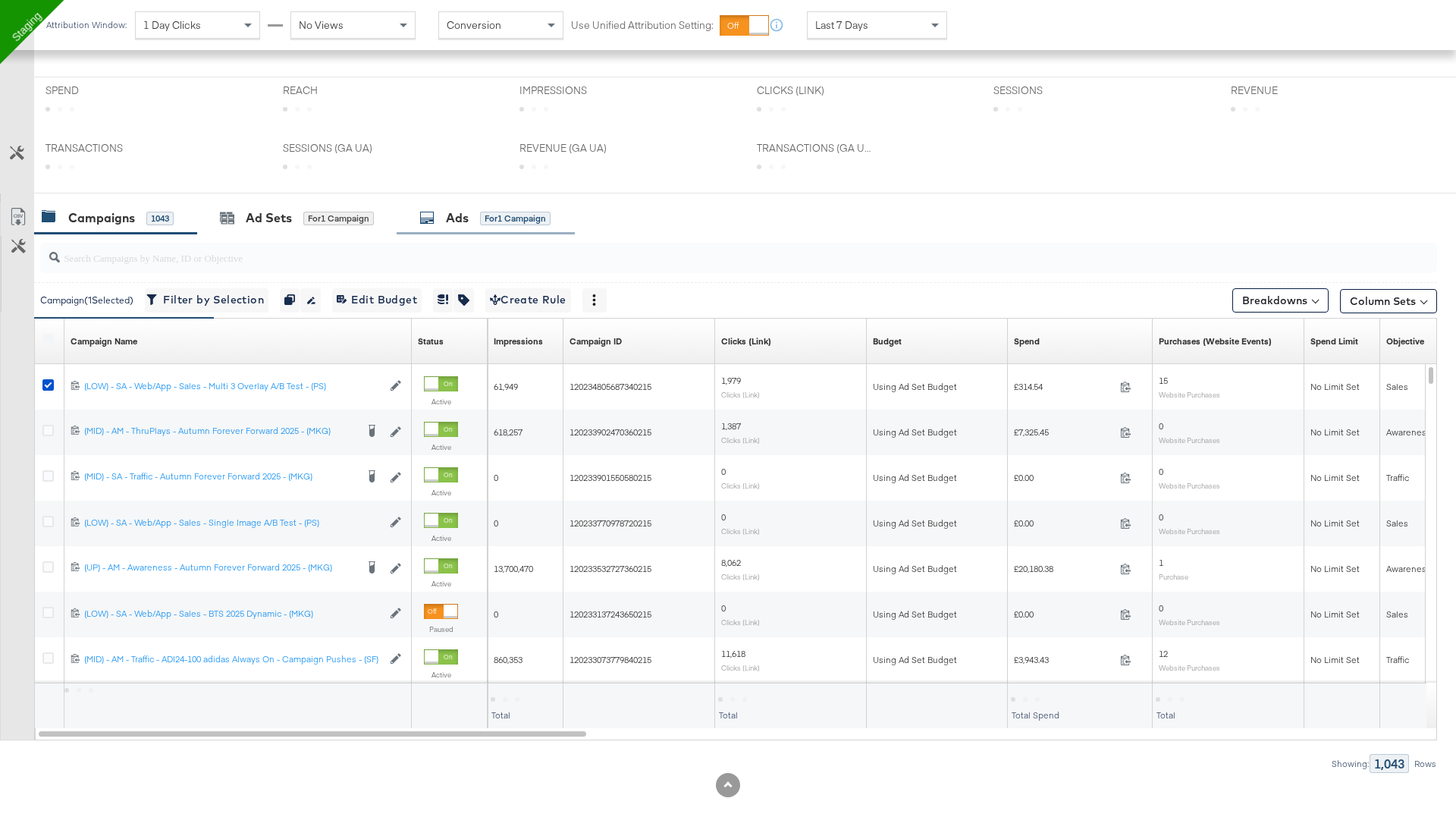
click at [427, 228] on div "Ads for 1 Campaign" at bounding box center [486, 217] width 179 height 33
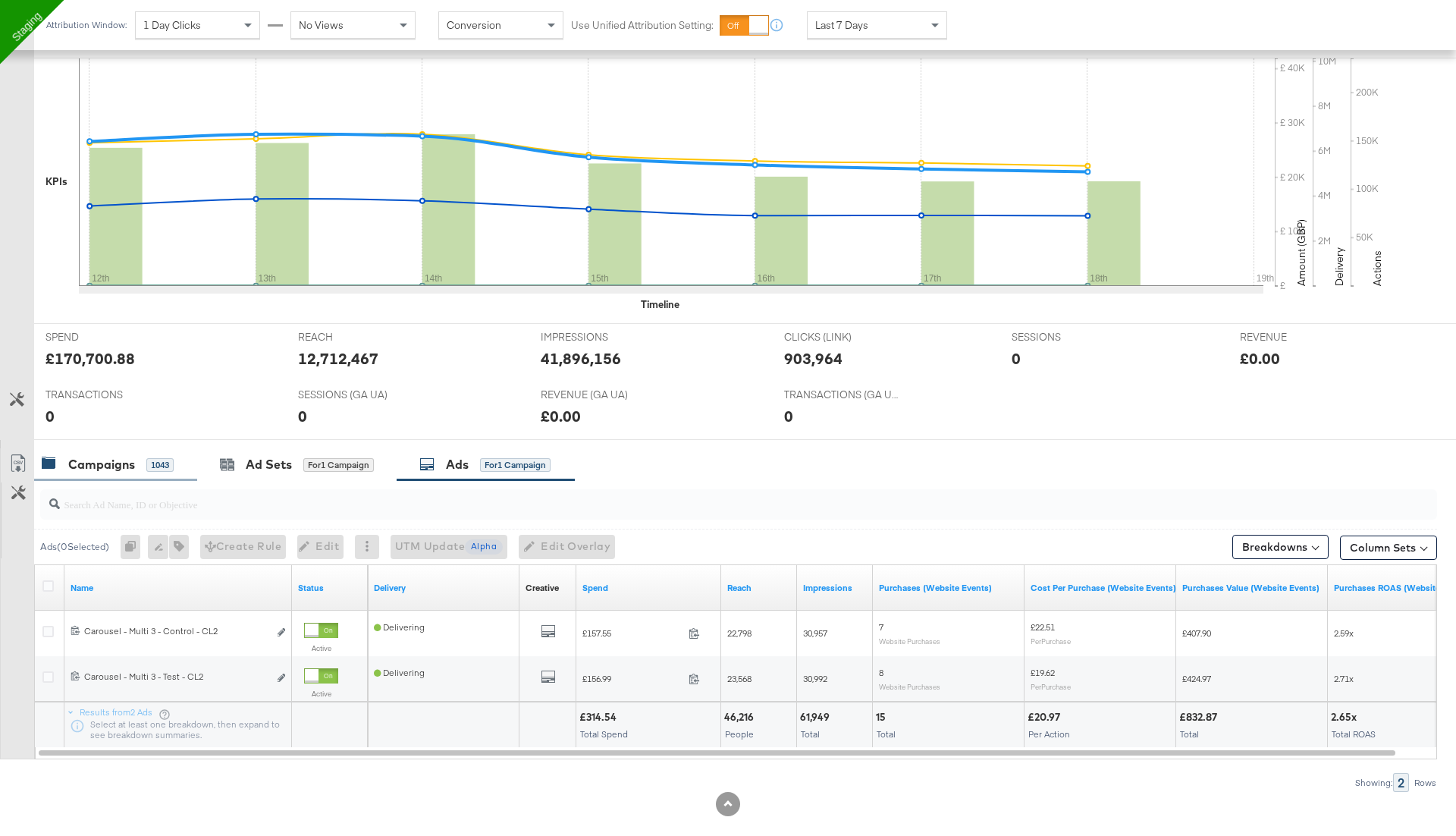
scroll to position [353, 0]
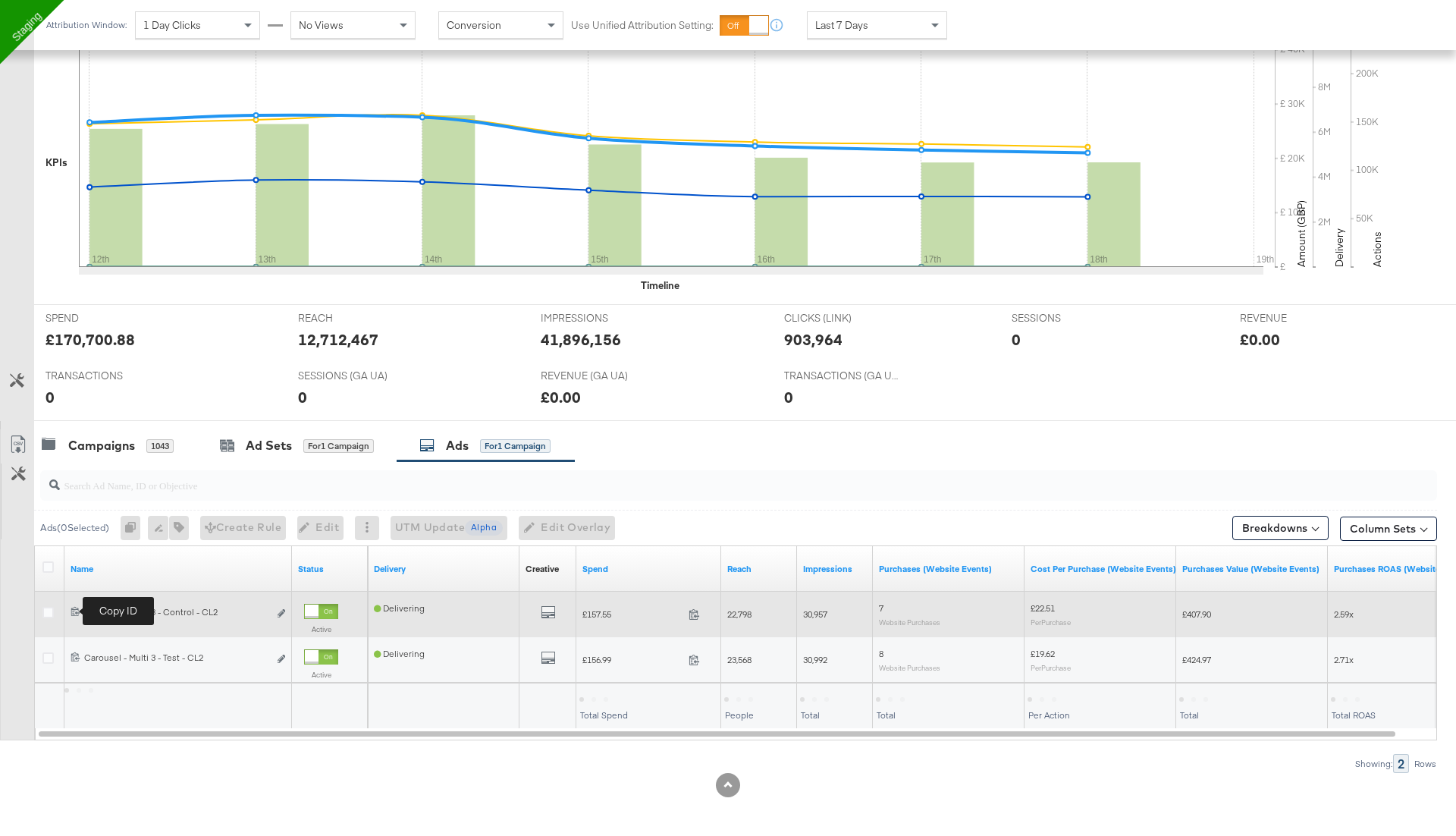
click at [71, 614] on span at bounding box center [77, 613] width 14 height 12
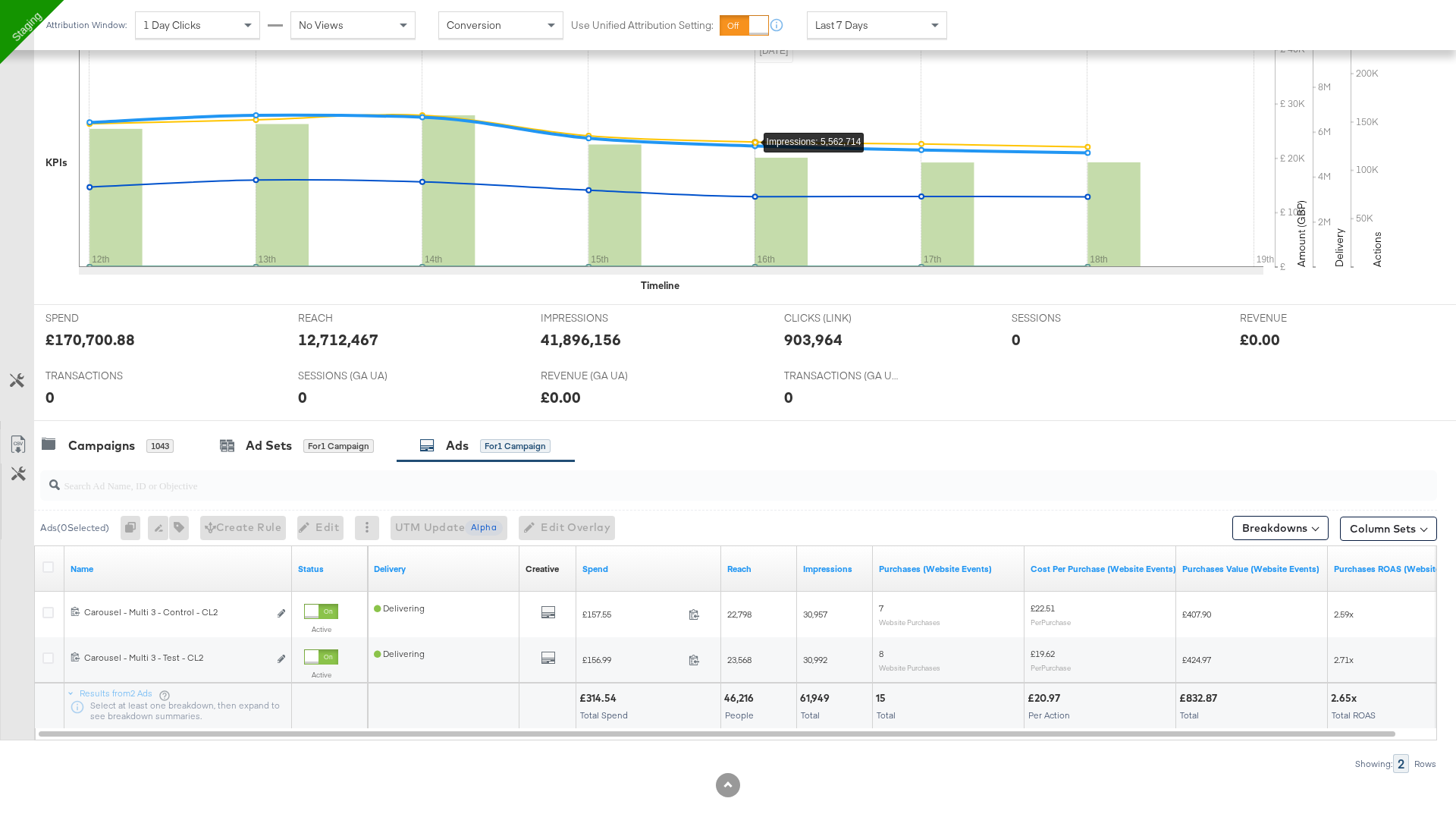
scroll to position [0, 0]
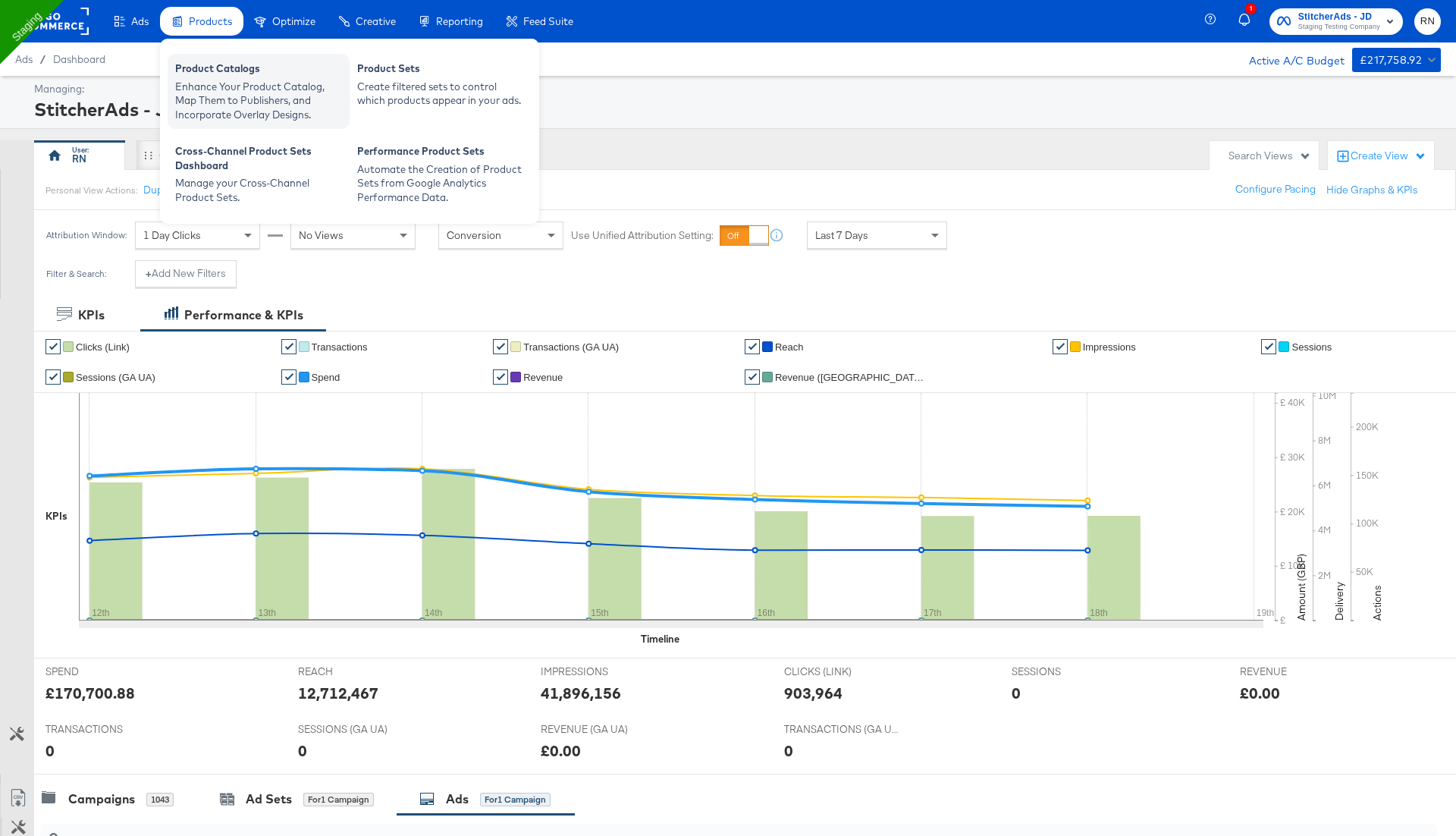
click at [249, 88] on div "Enhance Your Product Catalog, Map Them to Publishers, and Incorporate Overlay D…" at bounding box center [259, 101] width 167 height 42
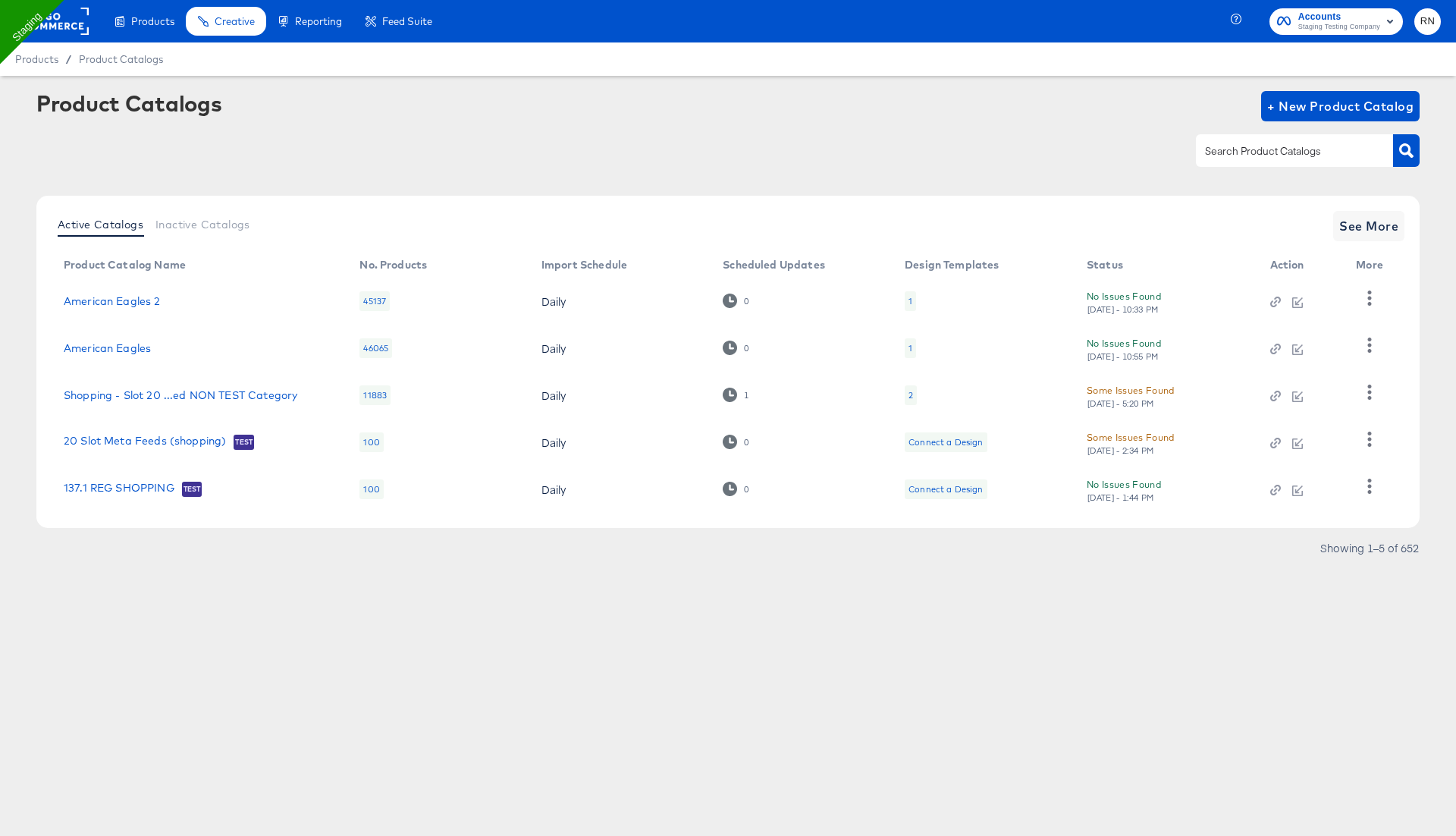
click at [1224, 162] on div at bounding box center [1295, 150] width 197 height 32
paste input "123879901579472"
type input "123879901579472"
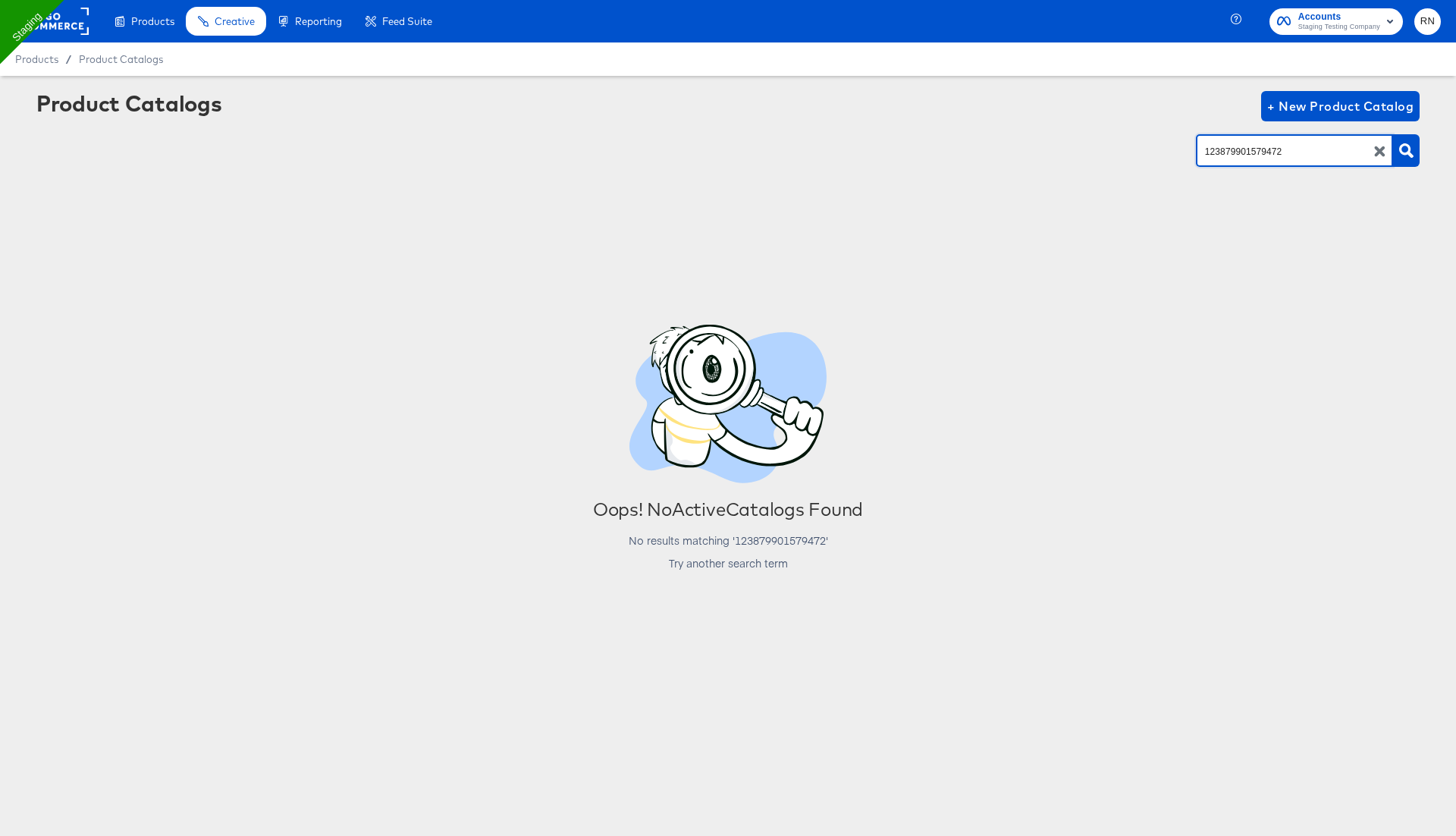
click at [1379, 150] on icon "button" at bounding box center [1379, 151] width 11 height 11
